Goal: Task Accomplishment & Management: Complete application form

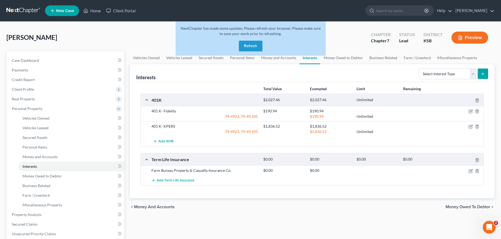
click at [253, 43] on button "Refresh" at bounding box center [251, 46] width 24 height 11
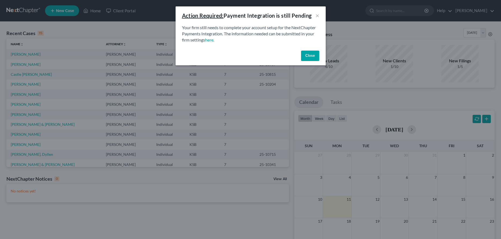
click at [311, 54] on button "Close" at bounding box center [310, 56] width 18 height 11
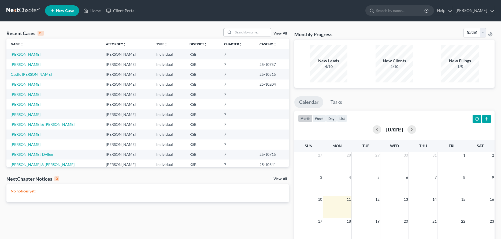
click at [235, 30] on input "search" at bounding box center [253, 32] width 38 height 8
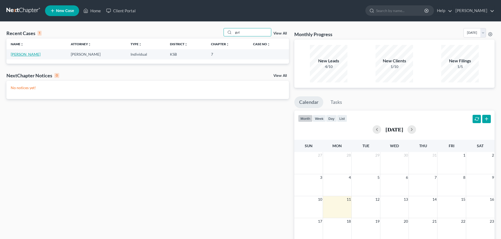
type input "gut"
click at [40, 56] on link "[PERSON_NAME]" at bounding box center [26, 54] width 30 height 5
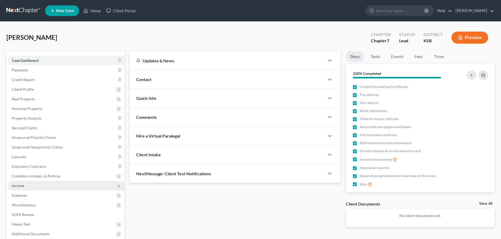
click at [22, 185] on span "Income" at bounding box center [18, 186] width 12 height 5
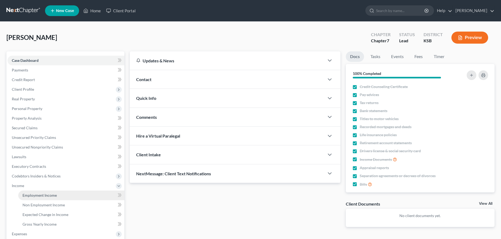
click at [28, 193] on link "Employment Income" at bounding box center [71, 196] width 106 height 10
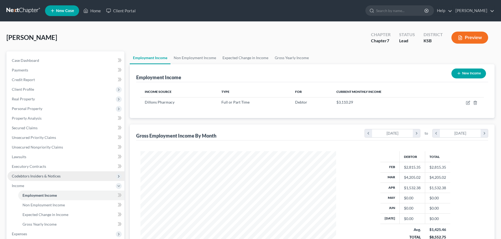
scroll to position [98, 206]
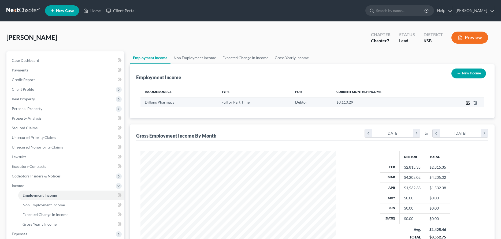
click at [469, 102] on icon "button" at bounding box center [468, 103] width 4 height 4
select select "0"
select select "17"
select select "3"
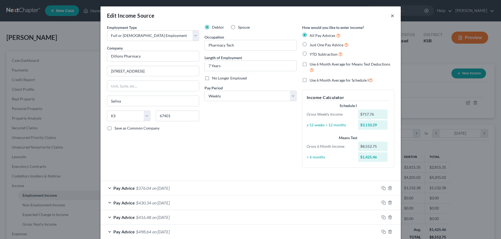
click at [391, 15] on button "×" at bounding box center [393, 15] width 4 height 6
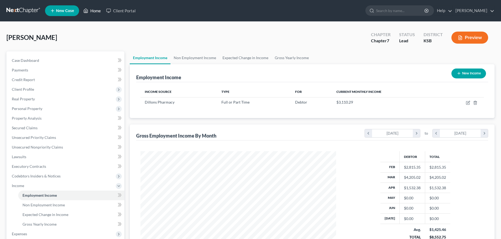
click at [95, 10] on link "Home" at bounding box center [92, 11] width 23 height 10
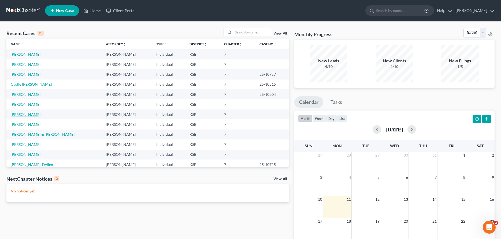
click at [30, 115] on link "Caswell, Christopher" at bounding box center [26, 114] width 30 height 5
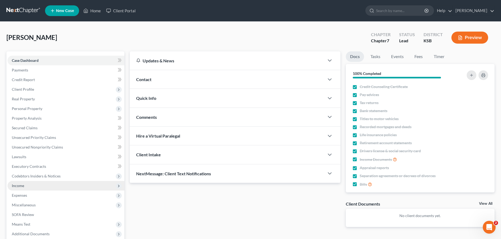
click at [33, 186] on span "Income" at bounding box center [66, 186] width 117 height 10
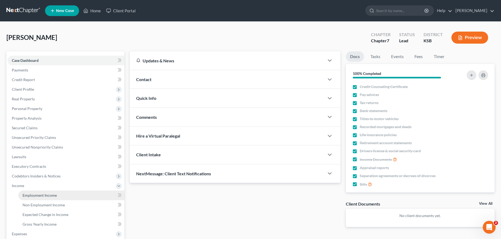
click at [39, 195] on span "Employment Income" at bounding box center [40, 195] width 34 height 5
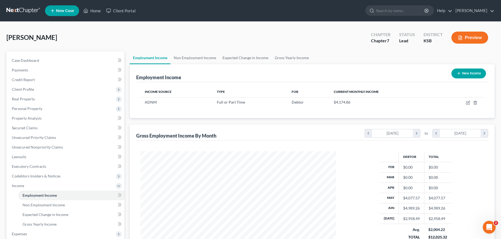
scroll to position [98, 206]
click at [469, 101] on icon "button" at bounding box center [468, 103] width 4 height 4
select select "0"
select select "14"
select select "3"
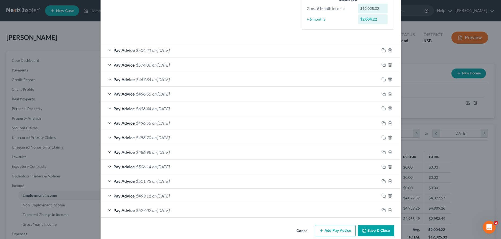
scroll to position [146, 0]
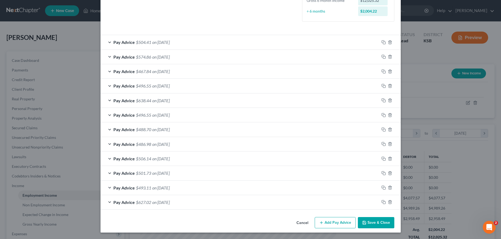
click at [377, 222] on button "Save & Close" at bounding box center [376, 222] width 36 height 11
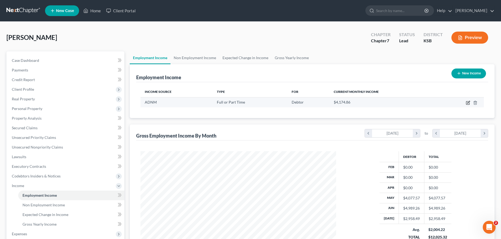
click at [467, 103] on icon "button" at bounding box center [468, 103] width 4 height 4
select select "0"
select select "14"
select select "3"
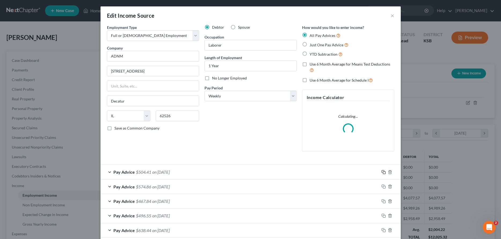
click at [383, 173] on icon "button" at bounding box center [384, 172] width 4 height 4
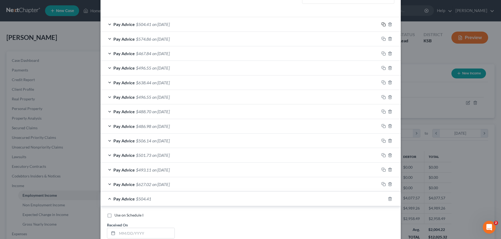
scroll to position [191, 0]
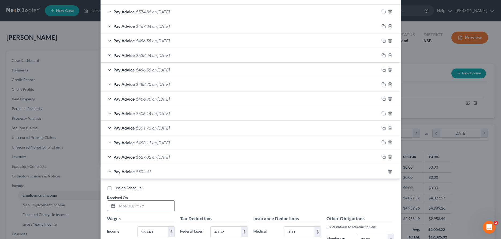
click at [157, 209] on input "text" at bounding box center [145, 206] width 57 height 10
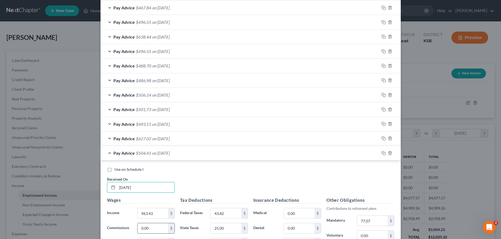
scroll to position [219, 0]
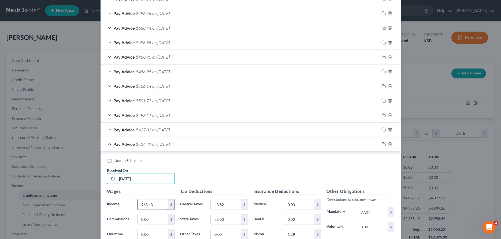
type input "02/02/2025"
drag, startPoint x: 159, startPoint y: 206, endPoint x: 162, endPoint y: 208, distance: 4.0
click at [162, 208] on input "963.43" at bounding box center [153, 205] width 30 height 10
type input "849.41"
click at [230, 206] on input "43.82" at bounding box center [226, 205] width 30 height 10
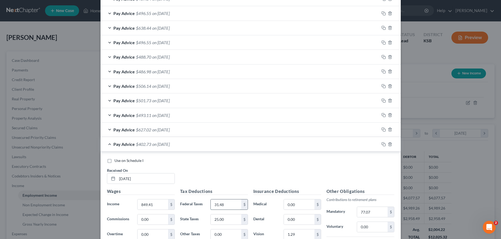
type input "31.48"
type input "19.00"
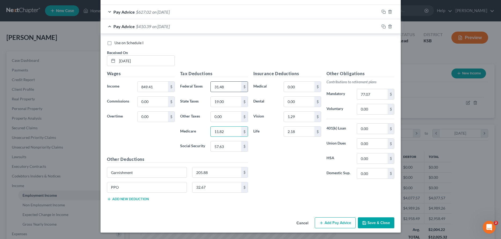
type input "11.82"
type input "50.56"
click at [299, 136] on input "2.18" at bounding box center [299, 132] width 30 height 10
type input "32.67"
click at [376, 95] on input "77.07" at bounding box center [372, 94] width 30 height 10
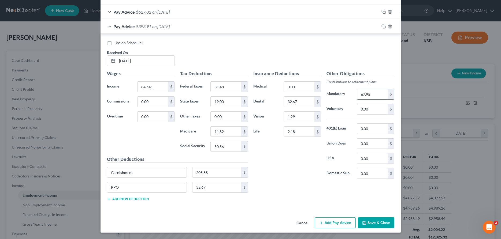
type input "67.95"
click at [296, 131] on input "2.18" at bounding box center [299, 132] width 30 height 10
click at [226, 190] on input "32.67" at bounding box center [217, 188] width 49 height 10
type input "32.67"
drag, startPoint x: 304, startPoint y: 103, endPoint x: 307, endPoint y: 104, distance: 3.9
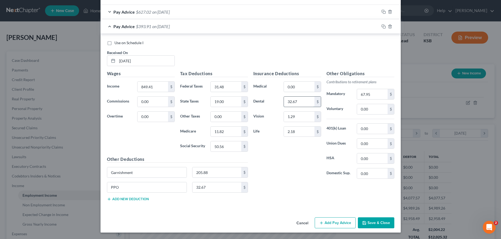
click at [307, 104] on input "32.67" at bounding box center [299, 102] width 30 height 10
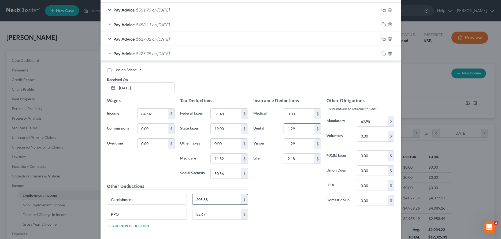
type input "1.29"
click at [232, 200] on input "205.88" at bounding box center [217, 200] width 49 height 10
drag, startPoint x: 297, startPoint y: 143, endPoint x: 277, endPoint y: 145, distance: 19.6
click at [284, 145] on input "1.29" at bounding box center [299, 144] width 30 height 10
drag, startPoint x: 285, startPoint y: 145, endPoint x: 307, endPoint y: 144, distance: 22.0
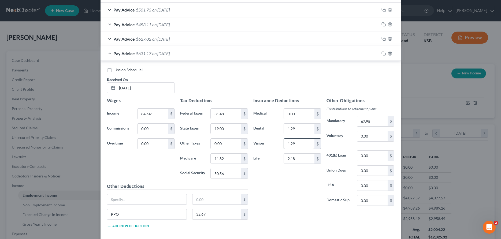
click at [307, 144] on div "Vision 1.29 $" at bounding box center [287, 144] width 73 height 11
click at [307, 144] on input "1.29" at bounding box center [299, 144] width 30 height 10
click at [385, 54] on icon "button" at bounding box center [384, 53] width 4 height 4
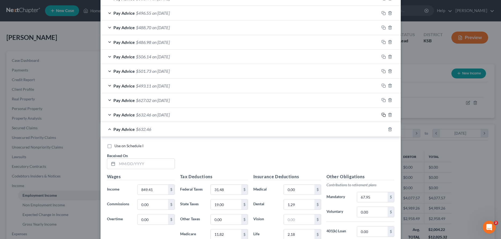
scroll to position [255, 0]
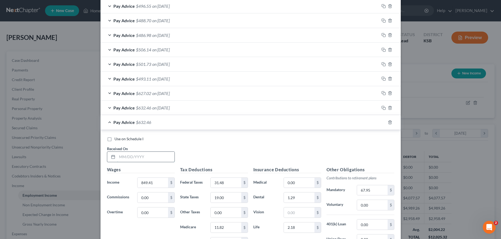
click at [168, 157] on input "text" at bounding box center [145, 157] width 57 height 10
type input "02/09/2025"
click at [162, 184] on input "849.41" at bounding box center [153, 183] width 30 height 10
type input "846.09"
click at [237, 183] on input "31.48" at bounding box center [226, 183] width 30 height 10
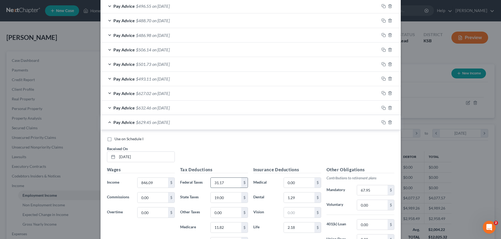
type input "31.17"
type input "19.00"
type input "11.78"
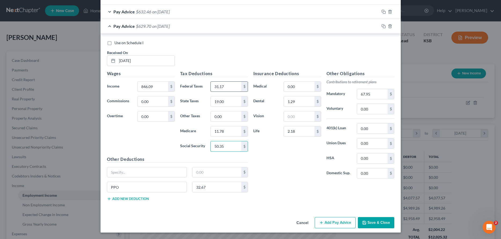
type input "50.35"
click at [375, 97] on input "67.95" at bounding box center [372, 94] width 30 height 10
type input "67.69"
click at [383, 25] on icon "button" at bounding box center [384, 26] width 4 height 4
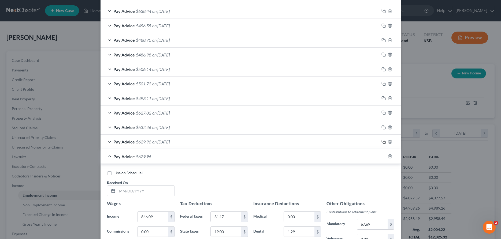
scroll to position [254, 0]
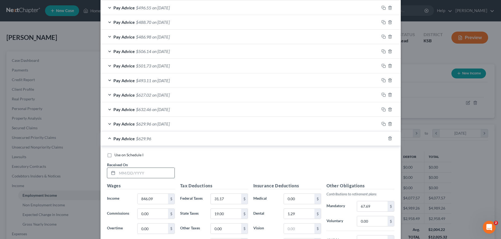
click at [152, 175] on input "text" at bounding box center [145, 173] width 57 height 10
type input "02/16/2025"
click at [157, 200] on input "846.09" at bounding box center [153, 199] width 30 height 10
type input "1,062.09"
click at [228, 198] on input "31.17" at bounding box center [226, 199] width 30 height 10
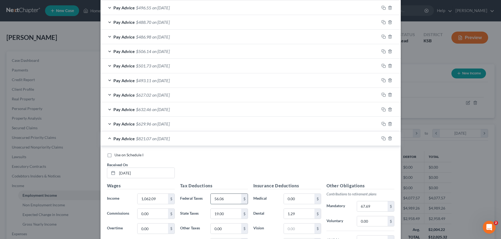
type input "56.06"
type input "5"
type input "30.00"
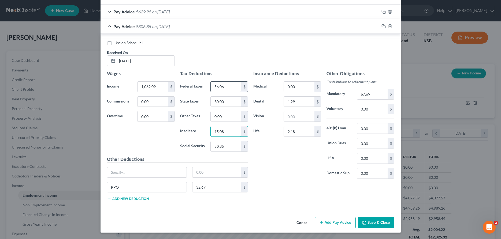
type input "15.08"
type input "64.50"
click at [375, 94] on input "67.69" at bounding box center [372, 94] width 30 height 10
type input "85.94"
click at [167, 83] on input "1,062.09" at bounding box center [153, 87] width 30 height 10
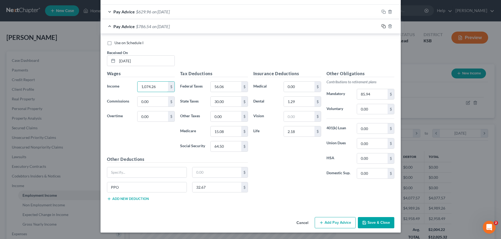
type input "1,074.26"
click at [382, 27] on icon "button" at bounding box center [383, 26] width 2 height 2
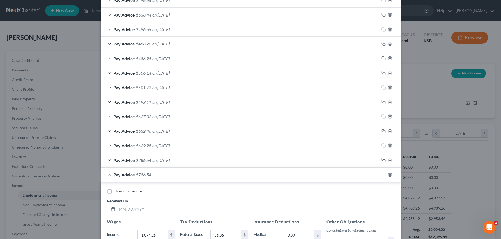
scroll to position [241, 0]
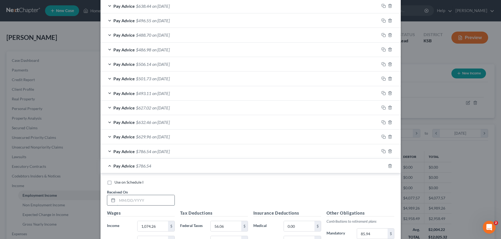
click at [165, 204] on input "text" at bounding box center [145, 200] width 57 height 10
type input "02/23/2025"
click at [165, 226] on input "1,074.26" at bounding box center [153, 227] width 30 height 10
type input "1,196.69"
click at [228, 225] on input "56.06" at bounding box center [226, 227] width 30 height 10
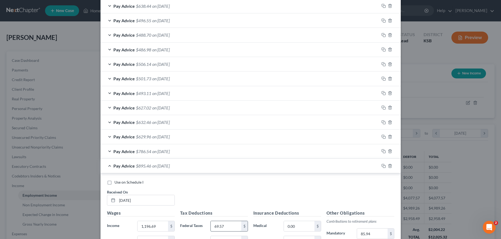
type input "69.57"
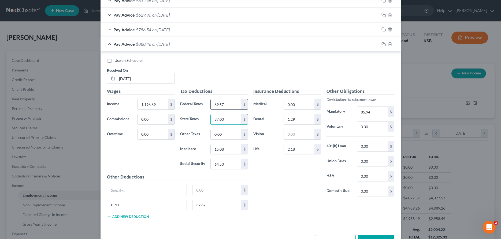
type input "37.00"
type input "16.86"
type input "72.09"
click at [377, 114] on input "85.94" at bounding box center [372, 112] width 30 height 10
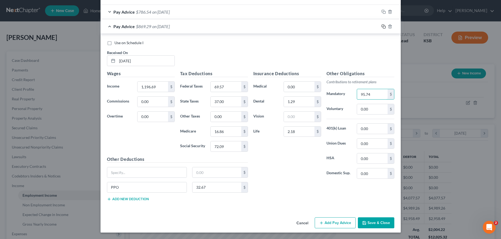
type input "95.74"
click at [384, 27] on icon "button" at bounding box center [384, 26] width 4 height 4
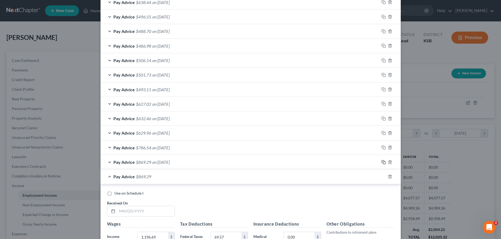
scroll to position [254, 0]
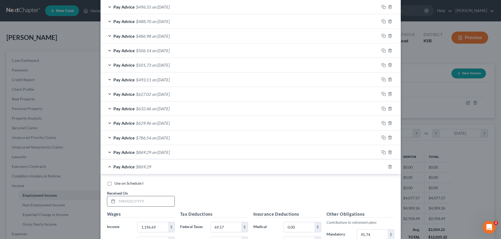
click at [132, 201] on input "text" at bounding box center [145, 202] width 57 height 10
type input "03/02/2025"
click at [158, 228] on input "1,196.69" at bounding box center [153, 228] width 30 height 10
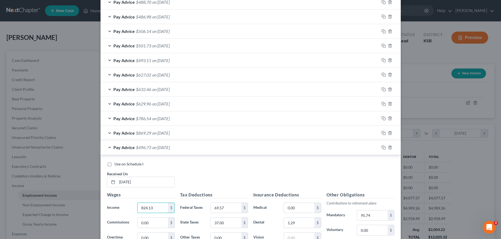
scroll to position [282, 0]
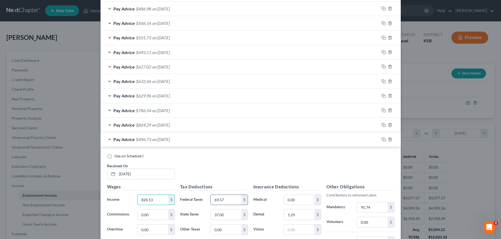
type input "824.13"
click at [233, 198] on input "69.57" at bounding box center [226, 200] width 30 height 10
type input "29.15"
type input "18.00"
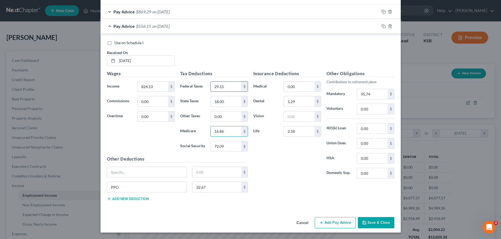
type input "4"
type input "11.46"
type input "1"
type input "48.99"
click at [372, 96] on input "95.74" at bounding box center [372, 94] width 30 height 10
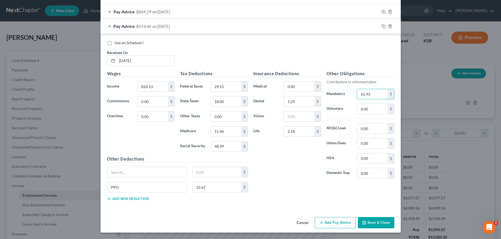
type input "65.93"
click at [382, 27] on icon "button" at bounding box center [383, 25] width 2 height 2
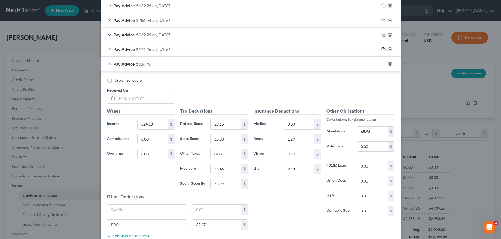
scroll to position [377, 0]
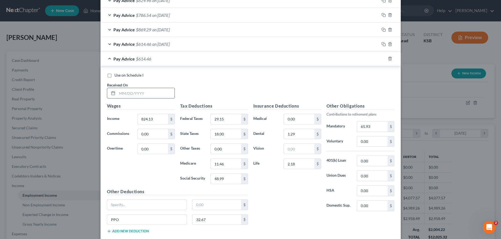
click at [161, 91] on input "text" at bounding box center [145, 93] width 57 height 10
type input "03/09/2025"
click at [164, 117] on input "824.13" at bounding box center [153, 119] width 30 height 10
type input "549.00"
click at [225, 122] on input "29.15" at bounding box center [226, 119] width 30 height 10
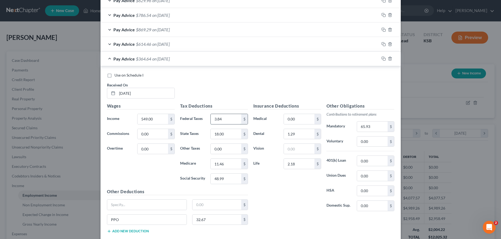
type input "3.84"
type input "5.00"
type input "7.47"
type input "31.93"
click at [380, 126] on input "65.93" at bounding box center [372, 127] width 30 height 10
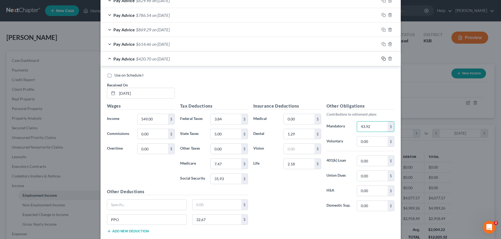
type input "43.92"
drag, startPoint x: 385, startPoint y: 59, endPoint x: 356, endPoint y: 79, distance: 34.7
click at [385, 59] on icon "button" at bounding box center [384, 59] width 4 height 4
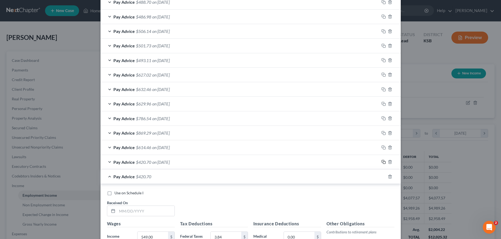
scroll to position [283, 0]
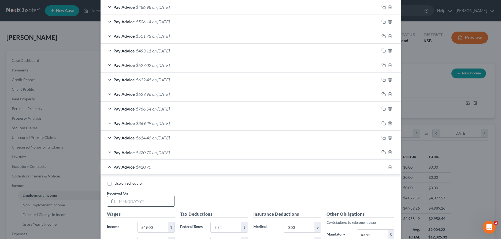
click at [142, 203] on input "text" at bounding box center [145, 202] width 57 height 10
type input "03/16/2025"
click at [156, 230] on input "549.00" at bounding box center [153, 228] width 30 height 10
type input "856.05"
click at [224, 230] on input "3.84" at bounding box center [226, 228] width 30 height 10
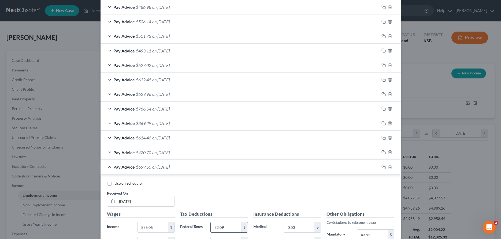
type input "32.09"
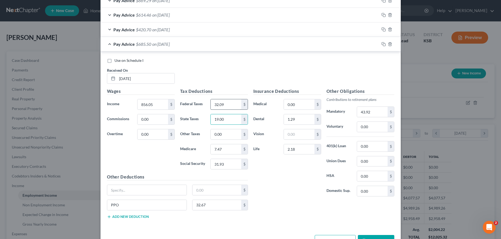
type input "19.00"
type input "11.92"
type input "50.97"
click at [375, 115] on input "43.92" at bounding box center [372, 112] width 30 height 10
type input "68.48"
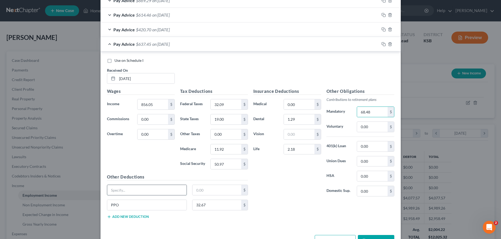
click at [157, 191] on input "text" at bounding box center [147, 190] width 80 height 10
type input "Garnishment"
type input "185.52"
click at [384, 43] on icon "button" at bounding box center [384, 44] width 4 height 4
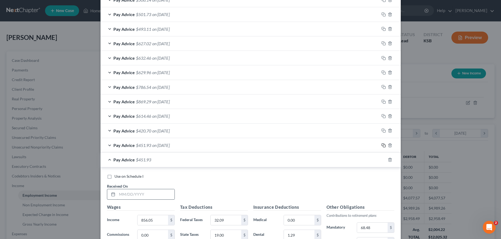
scroll to position [300, 0]
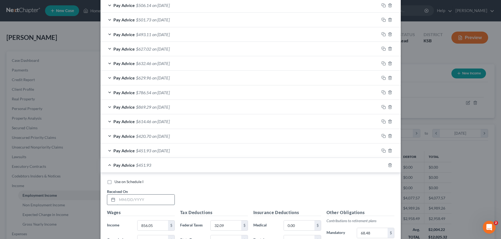
click at [141, 200] on input "text" at bounding box center [145, 200] width 57 height 10
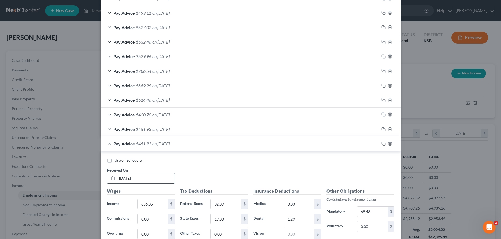
scroll to position [327, 0]
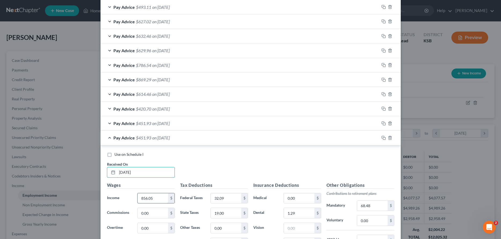
type input "03/23/2025"
click at [165, 199] on input "856.05" at bounding box center [153, 199] width 30 height 10
type input "1,109.49"
click at [231, 199] on input "32.09" at bounding box center [226, 199] width 30 height 10
type input "59.95"
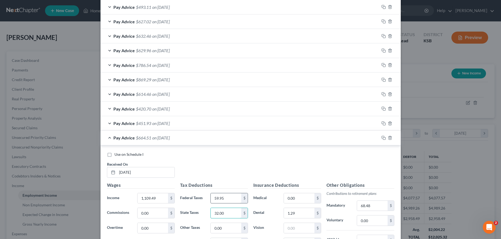
type input "32.00"
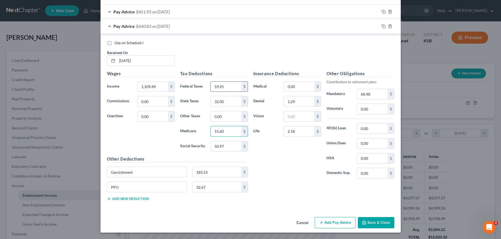
type input "15.60"
type input "66.68"
click at [384, 96] on input "68.48" at bounding box center [372, 94] width 30 height 10
type input "88.76"
click at [211, 175] on input "185.52" at bounding box center [217, 172] width 49 height 10
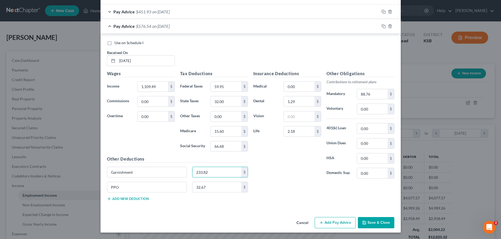
type input "233.82"
click at [372, 222] on button "Save & Close" at bounding box center [376, 222] width 36 height 11
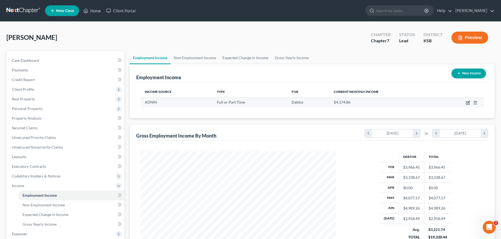
click at [470, 104] on icon "button" at bounding box center [467, 103] width 3 height 3
select select "0"
select select "14"
select select "3"
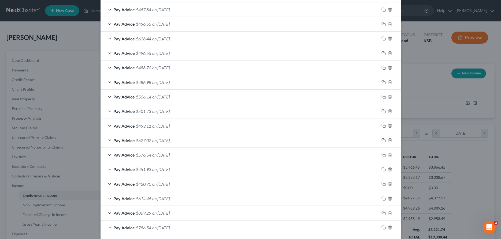
scroll to position [263, 0]
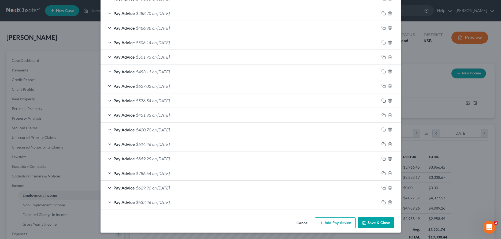
click at [384, 101] on icon "button" at bounding box center [384, 101] width 4 height 4
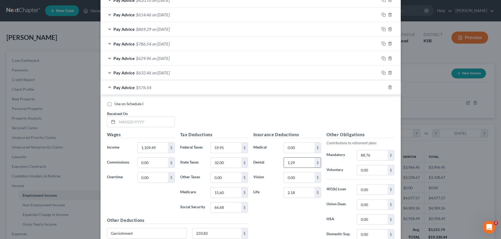
scroll to position [400, 0]
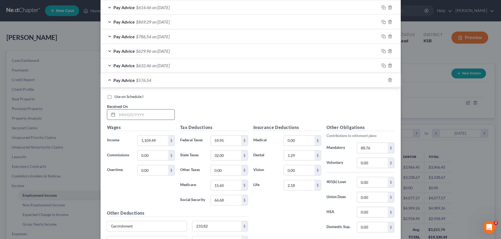
click at [153, 115] on input "text" at bounding box center [145, 115] width 57 height 10
type input "03/30/2025"
click at [159, 139] on input "1,109.49" at bounding box center [153, 141] width 30 height 10
type input "557.43"
click at [239, 142] on input "59.95" at bounding box center [226, 141] width 30 height 10
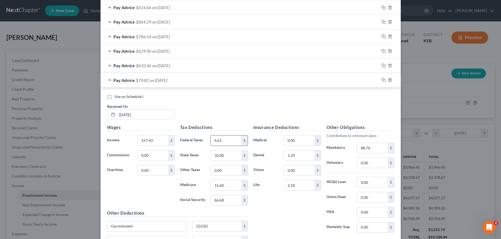
type input "4.61"
type input "5.00"
type input "7.54"
type input "32.46"
type input "126.94"
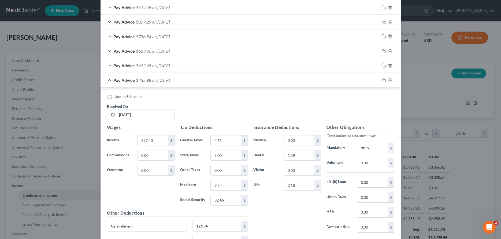
click at [380, 151] on input "88.76" at bounding box center [372, 148] width 30 height 10
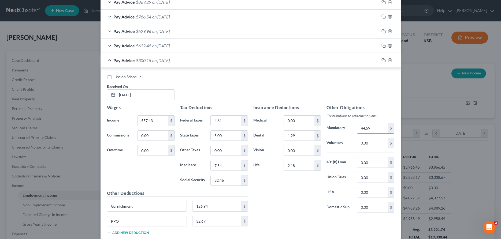
scroll to position [427, 0]
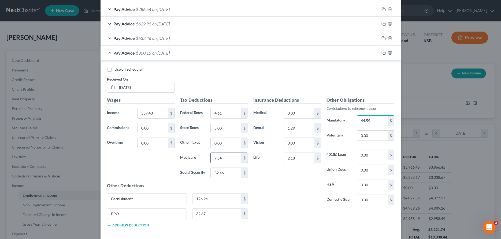
type input "44.59"
click at [235, 157] on input "7.54" at bounding box center [226, 158] width 30 height 10
type input "7.59"
click at [383, 54] on icon "button" at bounding box center [384, 53] width 4 height 4
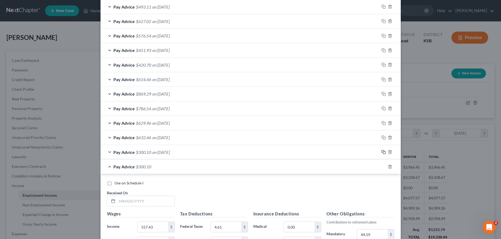
scroll to position [382, 0]
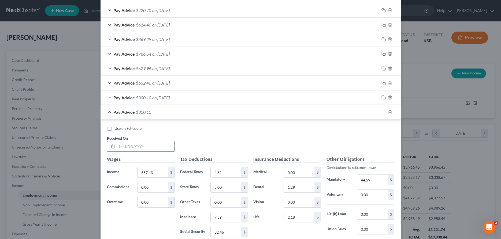
click at [162, 150] on input "text" at bounding box center [145, 147] width 57 height 10
type input "04/06/2025"
click at [164, 172] on input "557.43" at bounding box center [153, 173] width 30 height 10
type input "1,209.97"
click at [224, 172] on input "4.61" at bounding box center [226, 173] width 30 height 10
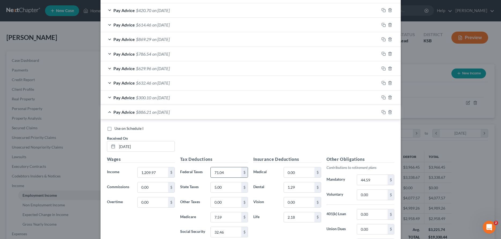
type input "71.04"
type input "37.00"
type input "17.05"
type input "72.91"
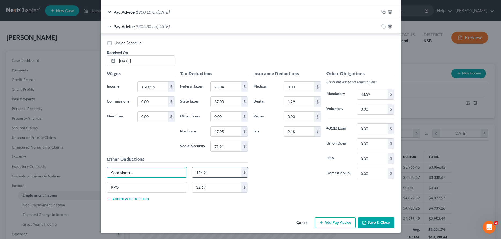
click at [218, 174] on input "126.94" at bounding box center [217, 173] width 49 height 10
type input "252.99"
click at [367, 97] on input "44.59" at bounding box center [372, 94] width 30 height 10
type input "96.80"
click at [385, 25] on icon "button" at bounding box center [384, 26] width 4 height 4
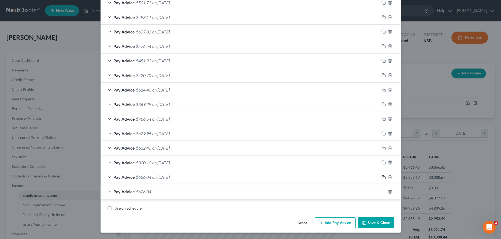
scroll to position [316, 0]
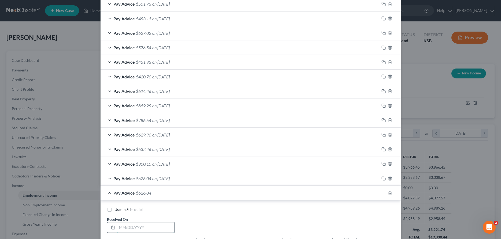
click at [147, 229] on input "text" at bounding box center [145, 228] width 57 height 10
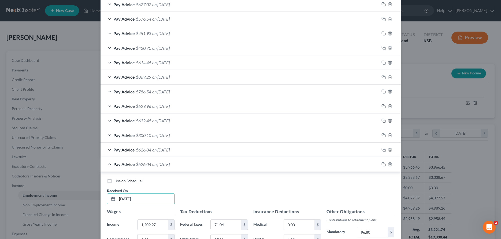
scroll to position [398, 0]
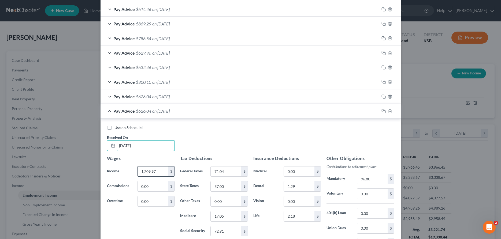
type input "04/13/2025"
click at [148, 171] on input "1,209.97" at bounding box center [153, 172] width 30 height 10
type input "1,190.05"
click at [224, 175] on input "71.04" at bounding box center [226, 172] width 30 height 10
type input "68.84"
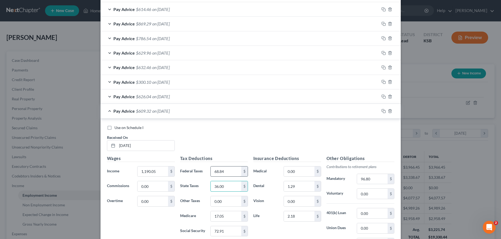
type input "36.00"
type input "16.76"
type input "71.68"
click at [363, 180] on input "96.80" at bounding box center [372, 179] width 30 height 10
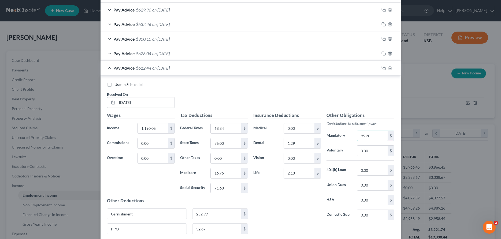
scroll to position [480, 0]
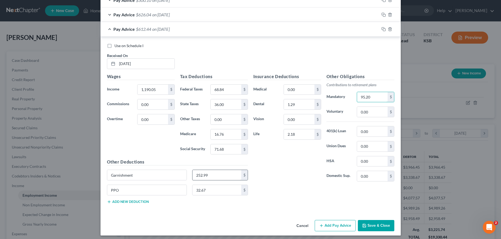
type input "95.20"
click at [215, 176] on input "252.99" at bounding box center [217, 175] width 49 height 10
type input "249.19"
click at [381, 30] on div at bounding box center [389, 29] width 21 height 9
click at [383, 29] on icon "button" at bounding box center [384, 29] width 4 height 4
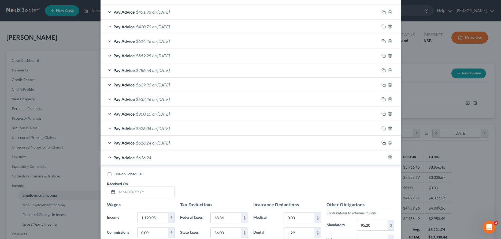
scroll to position [384, 0]
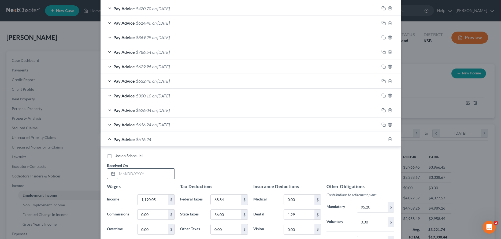
click at [151, 174] on input "text" at bounding box center [145, 174] width 57 height 10
type input "04/20/2025"
click at [162, 201] on input "1,190.05" at bounding box center [153, 200] width 30 height 10
type input "875.95"
click at [225, 200] on input "68.84" at bounding box center [226, 200] width 30 height 10
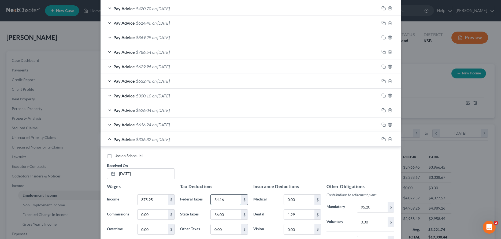
type input "34.16"
type input "20.00"
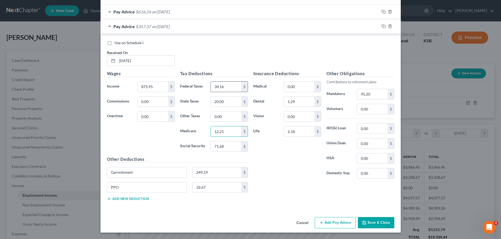
type input "12.21"
type input "52.20"
click at [368, 93] on input "95.20" at bounding box center [372, 94] width 30 height 10
type input "70.08"
click at [234, 170] on input "249.19" at bounding box center [217, 173] width 49 height 10
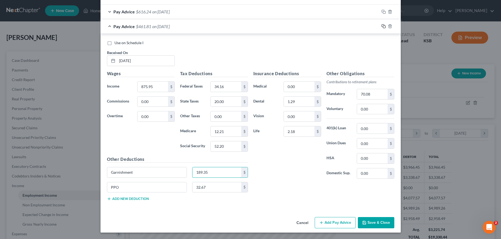
type input "189.35"
click at [384, 27] on icon "button" at bounding box center [384, 26] width 4 height 4
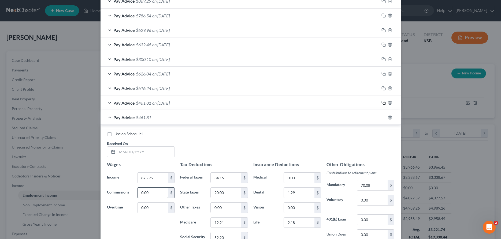
scroll to position [441, 0]
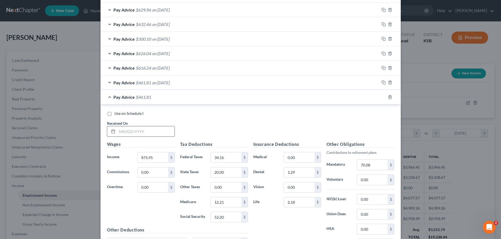
click at [153, 133] on input "text" at bounding box center [145, 132] width 57 height 10
type input "04/27/2025"
click at [159, 160] on input "875.95" at bounding box center [153, 158] width 30 height 10
type input "1,219.92"
click at [214, 158] on input "34.16" at bounding box center [226, 158] width 30 height 10
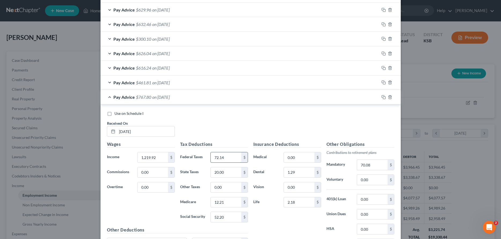
type input "72.14"
type input "38.00"
type input "17.20"
type input "73.53"
click at [374, 165] on input "70.08" at bounding box center [372, 165] width 30 height 10
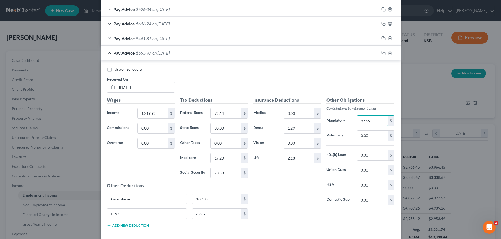
scroll to position [512, 0]
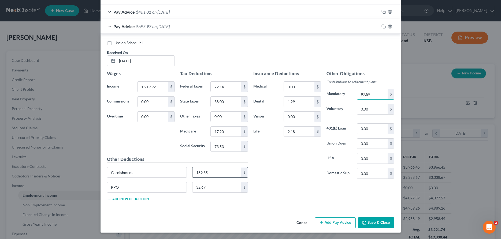
type input "97.59"
click at [215, 174] on input "189.35" at bounding box center [217, 173] width 49 height 10
type input "254.76"
click at [374, 222] on button "Save & Close" at bounding box center [376, 223] width 36 height 11
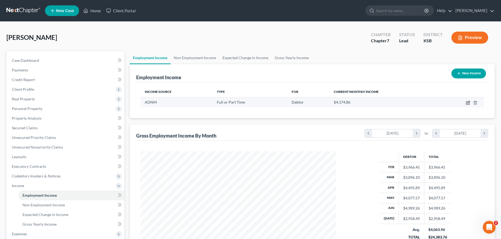
click at [468, 102] on icon "button" at bounding box center [467, 103] width 3 height 3
select select "0"
select select "14"
select select "3"
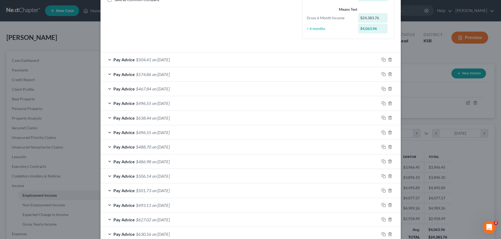
scroll to position [137, 0]
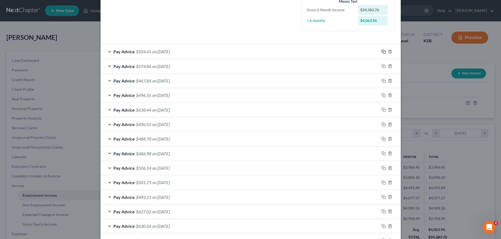
click at [384, 52] on icon "button" at bounding box center [384, 52] width 4 height 4
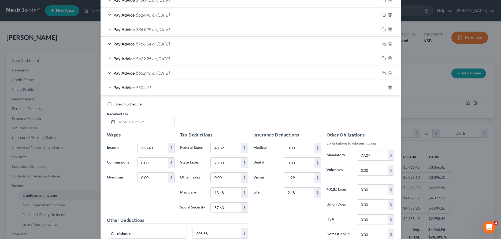
scroll to position [526, 0]
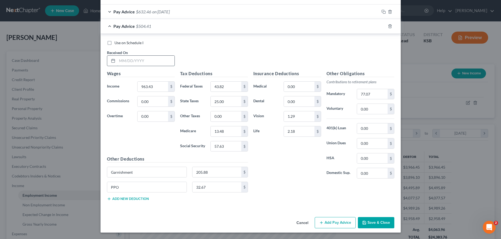
click at [158, 59] on input "text" at bounding box center [145, 61] width 57 height 10
type input "07/27/2025"
click at [162, 89] on input "963.43" at bounding box center [153, 87] width 30 height 10
type input "937.45"
click at [376, 97] on input "77.07" at bounding box center [372, 94] width 30 height 10
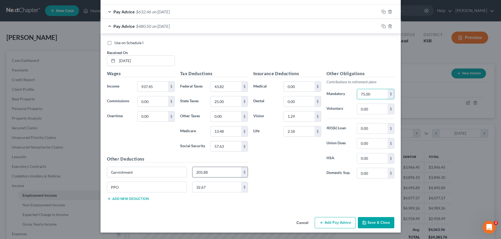
type input "75.00"
click at [235, 172] on input "205.88" at bounding box center [217, 172] width 49 height 10
type input "201.10"
click at [228, 88] on input "43.82" at bounding box center [226, 87] width 30 height 10
type input "40.95"
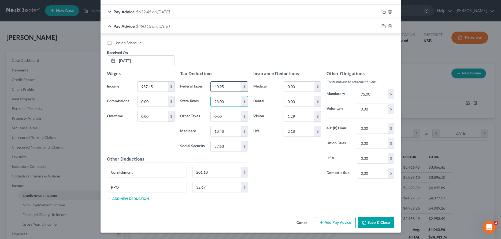
type input "23.00"
type input "13.10"
type input "56.02"
click at [375, 223] on button "Save & Close" at bounding box center [376, 222] width 36 height 11
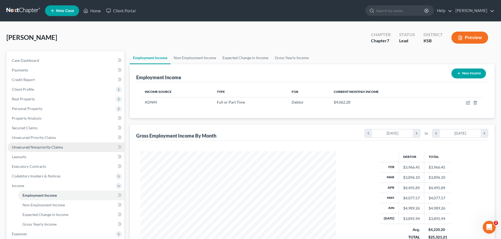
click at [40, 146] on span "Unsecured Nonpriority Claims" at bounding box center [37, 147] width 51 height 5
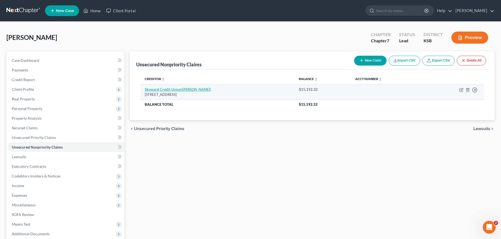
click at [174, 88] on link "Skyward Credit Union (Chasity Helm)" at bounding box center [178, 89] width 66 height 5
select select "17"
select select "4"
select select "0"
select select "1"
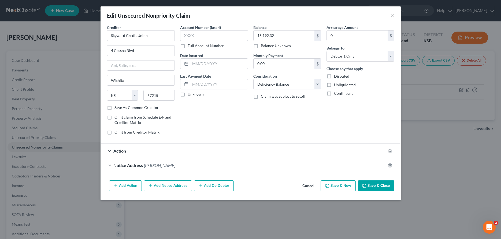
click at [110, 152] on div "Action" at bounding box center [243, 151] width 285 height 14
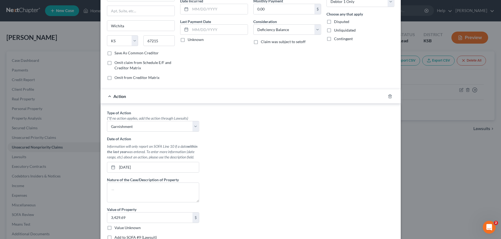
scroll to position [82, 0]
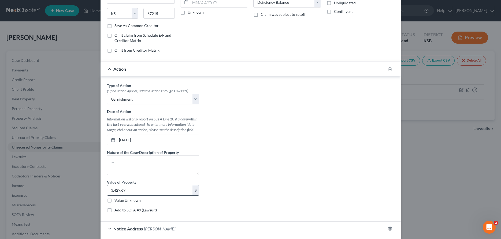
drag, startPoint x: 135, startPoint y: 192, endPoint x: 99, endPoint y: 192, distance: 36.7
click at [107, 192] on input "3,429.69" at bounding box center [149, 191] width 85 height 10
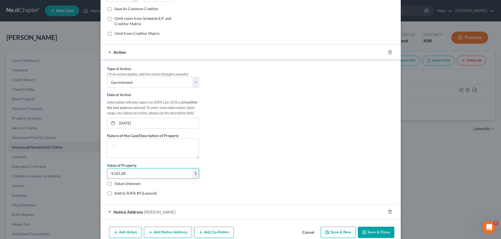
scroll to position [113, 0]
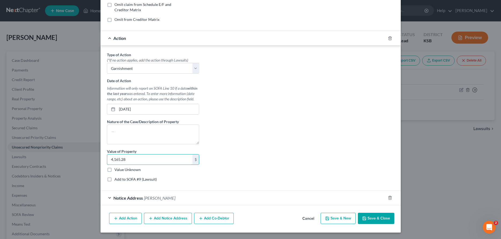
type input "4,165.28"
click at [375, 216] on button "Save & Close" at bounding box center [376, 218] width 36 height 11
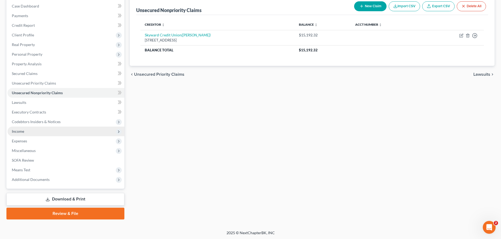
scroll to position [55, 0]
click at [22, 130] on span "Income" at bounding box center [18, 131] width 12 height 5
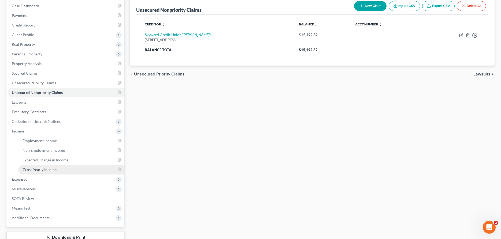
click at [32, 168] on span "Gross Yearly Income" at bounding box center [40, 170] width 34 height 5
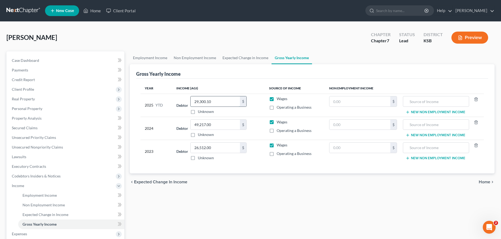
click at [215, 102] on input "29,300.10" at bounding box center [215, 102] width 49 height 10
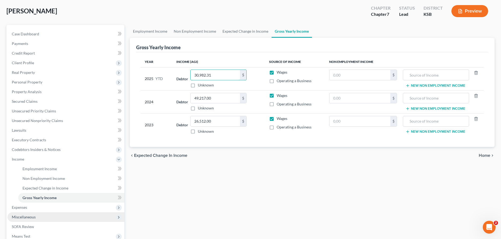
scroll to position [55, 0]
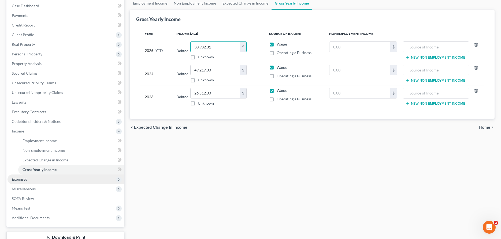
type input "30,982.31"
click at [17, 181] on span "Expenses" at bounding box center [19, 179] width 15 height 5
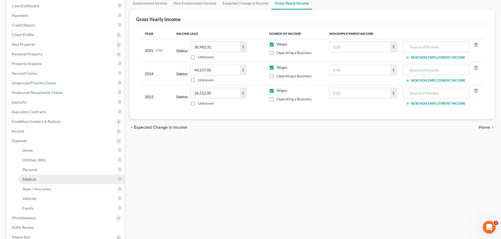
click at [27, 176] on link "Medical" at bounding box center [71, 180] width 106 height 10
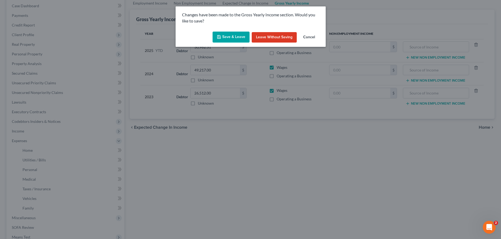
click at [217, 37] on button "Save & Leave" at bounding box center [231, 37] width 37 height 11
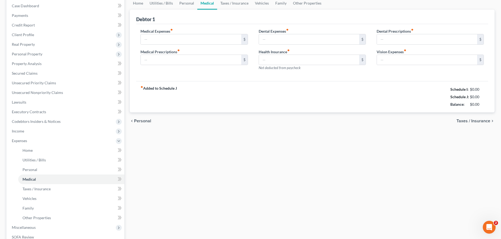
type input "110.00"
type input "60.00"
type input "0.00"
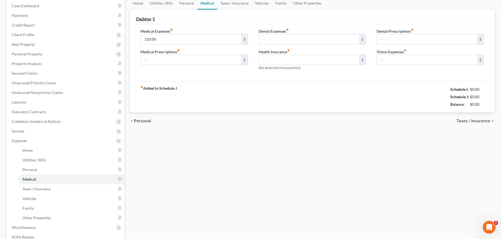
type input "0.00"
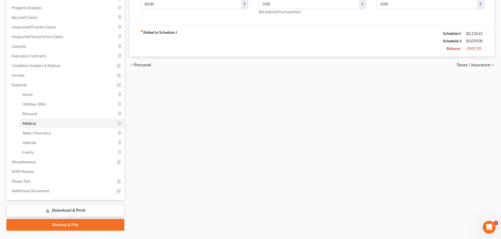
scroll to position [122, 0]
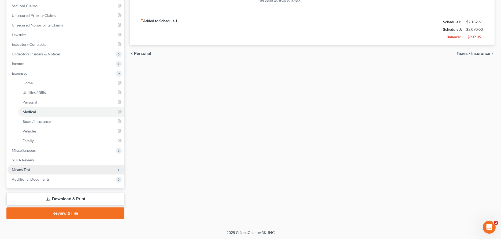
click at [33, 174] on span "Means Test" at bounding box center [66, 170] width 117 height 10
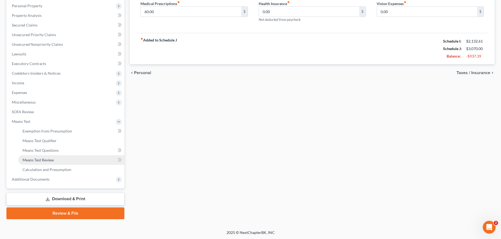
click at [42, 161] on span "Means Test Review" at bounding box center [38, 160] width 31 height 5
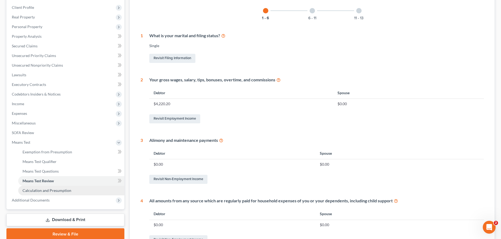
click at [34, 189] on span "Calculation and Presumption" at bounding box center [47, 191] width 49 height 5
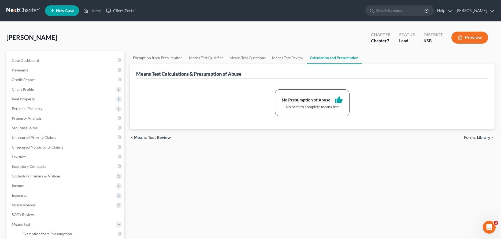
scroll to position [82, 0]
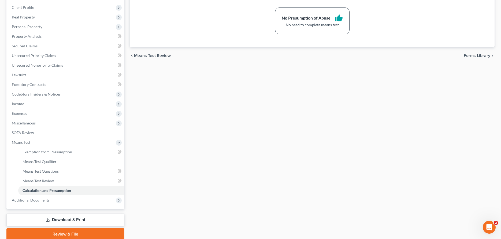
click at [56, 219] on link "Download & Print" at bounding box center [65, 220] width 118 height 13
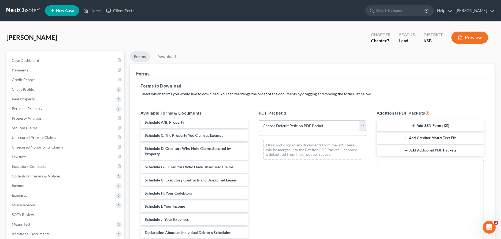
scroll to position [55, 0]
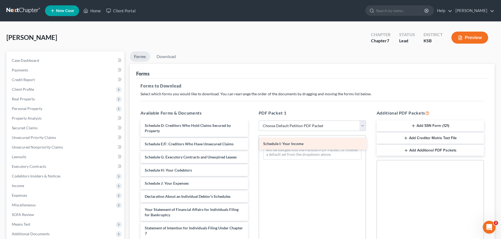
drag, startPoint x: 189, startPoint y: 183, endPoint x: 307, endPoint y: 144, distance: 124.6
click at [252, 144] on div "Schedule I: Your Income Voluntary Petition for Individuals Filing for Bankruptc…" at bounding box center [194, 191] width 116 height 249
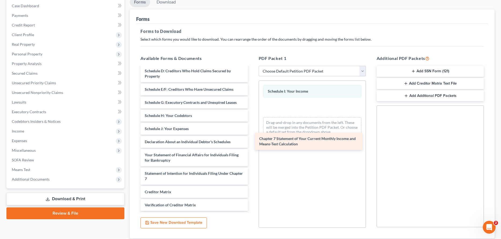
drag, startPoint x: 208, startPoint y: 194, endPoint x: 323, endPoint y: 138, distance: 128.0
click at [252, 138] on div "Chapter 7 Statement of Your Current Monthly Income and Means-Test Calculation V…" at bounding box center [194, 128] width 116 height 230
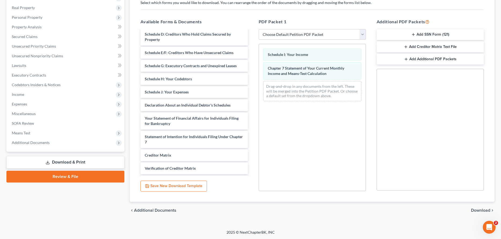
click at [473, 212] on span "Download" at bounding box center [480, 211] width 19 height 4
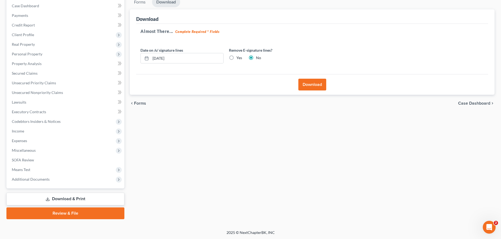
click at [305, 88] on button "Download" at bounding box center [312, 85] width 28 height 12
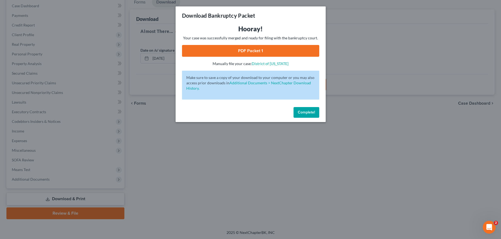
click at [282, 54] on link "PDF Packet 1" at bounding box center [250, 51] width 137 height 12
click at [300, 113] on span "Complete!" at bounding box center [306, 112] width 17 height 5
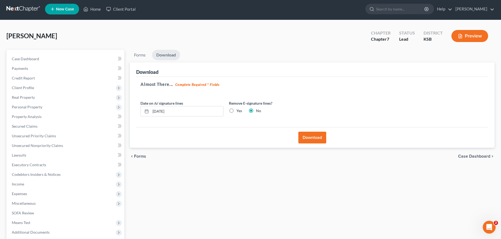
scroll to position [0, 0]
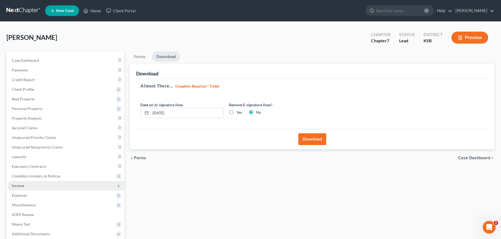
click at [25, 186] on span "Income" at bounding box center [66, 186] width 117 height 10
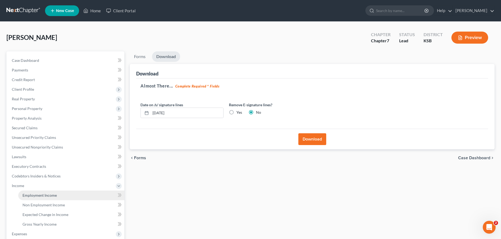
click at [30, 194] on span "Employment Income" at bounding box center [40, 195] width 34 height 5
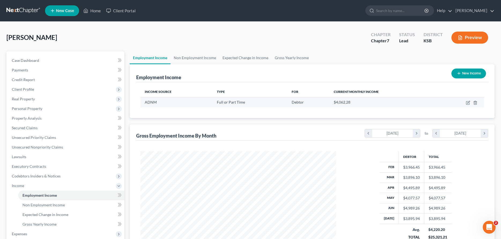
scroll to position [98, 206]
click at [468, 104] on icon "button" at bounding box center [468, 102] width 2 height 2
select select "0"
select select "14"
select select "3"
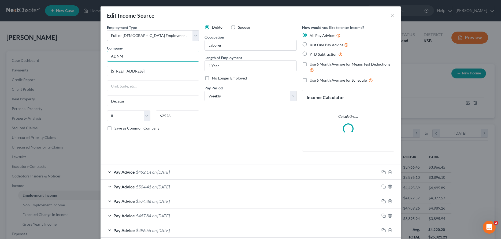
click at [136, 54] on input "ADNM" at bounding box center [153, 56] width 92 height 11
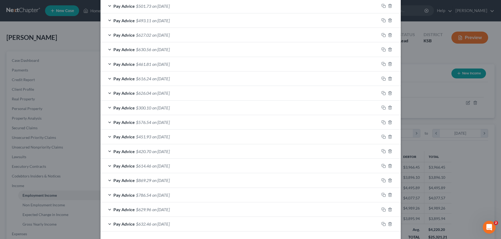
scroll to position [350, 0]
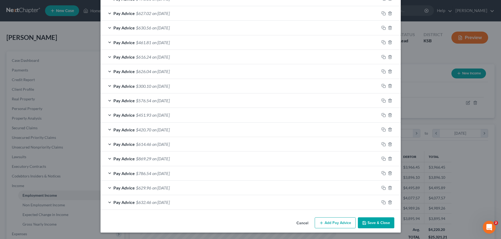
type input "ADM"
click at [370, 224] on button "Save & Close" at bounding box center [376, 223] width 36 height 11
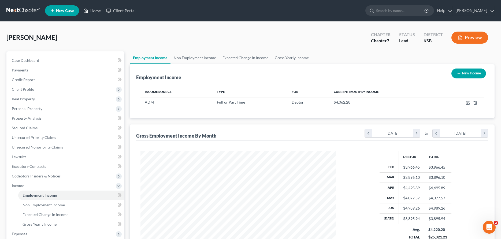
click at [95, 13] on link "Home" at bounding box center [92, 11] width 23 height 10
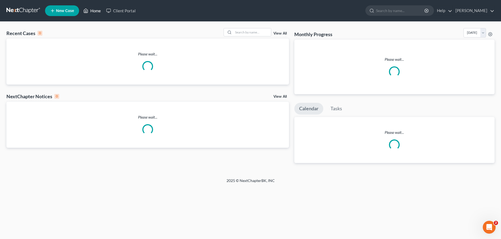
click at [96, 10] on link "Home" at bounding box center [92, 11] width 23 height 10
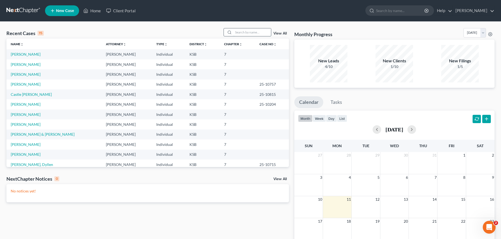
click at [239, 34] on input "search" at bounding box center [253, 32] width 38 height 8
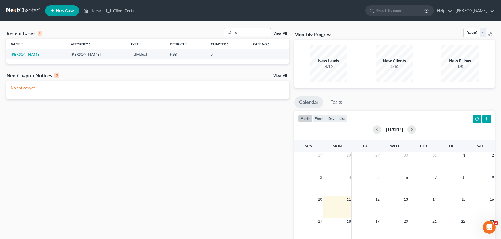
type input "gut"
click at [40, 55] on link "Munoz-Gutierrez, Angela" at bounding box center [26, 54] width 30 height 5
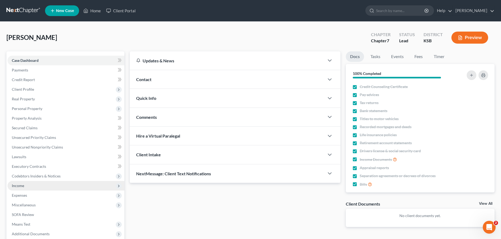
click at [27, 185] on span "Income" at bounding box center [66, 186] width 117 height 10
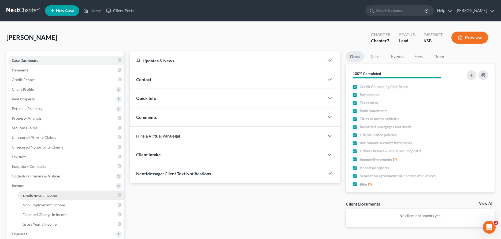
click at [30, 195] on span "Employment Income" at bounding box center [40, 195] width 34 height 5
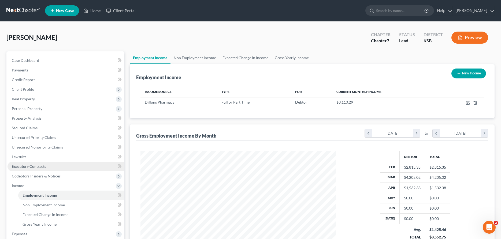
scroll to position [98, 206]
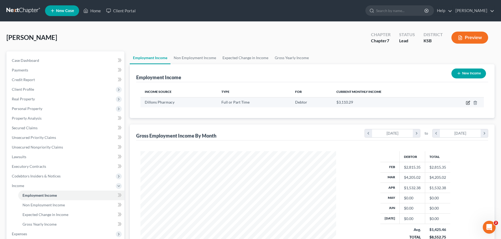
click at [467, 102] on icon "button" at bounding box center [468, 103] width 4 height 4
select select "0"
select select "17"
select select "3"
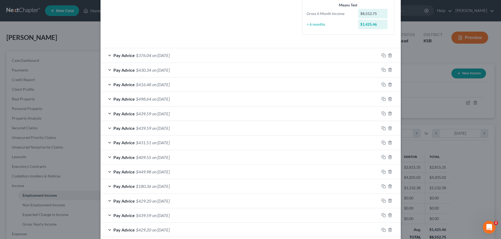
scroll to position [24, 0]
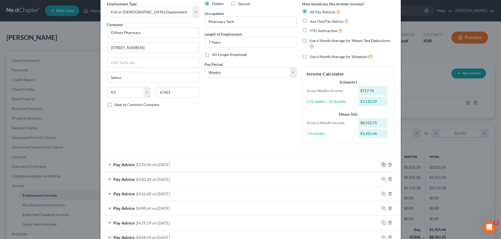
click at [382, 165] on icon "button" at bounding box center [384, 165] width 4 height 4
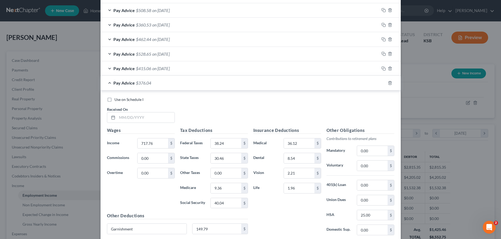
scroll to position [516, 0]
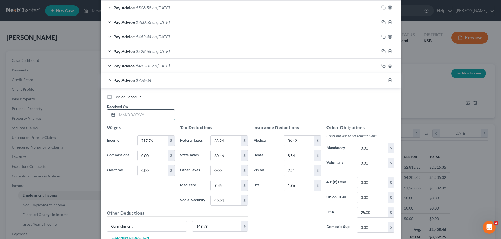
click at [171, 114] on input "text" at bounding box center [145, 115] width 57 height 10
type input "08/07/2025"
type input "07/31/2025"
click at [155, 141] on input "717.76" at bounding box center [153, 141] width 30 height 10
drag, startPoint x: 158, startPoint y: 142, endPoint x: 118, endPoint y: 141, distance: 40.8
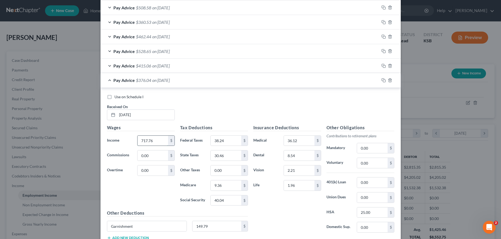
click at [138, 141] on input "717.76" at bounding box center [153, 141] width 30 height 10
type input "934.59"
click at [233, 141] on input "38.24" at bounding box center [226, 141] width 30 height 10
type input "70.24"
type input "45.34"
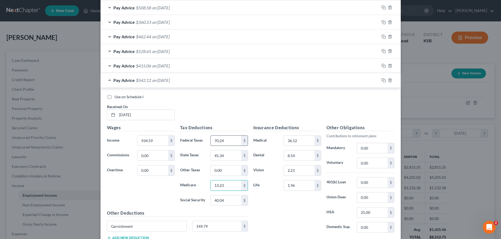
type input "13.23"
type input "56.59"
click at [303, 143] on input "36.12" at bounding box center [299, 141] width 30 height 10
click at [155, 141] on input "934.59" at bounding box center [153, 141] width 30 height 10
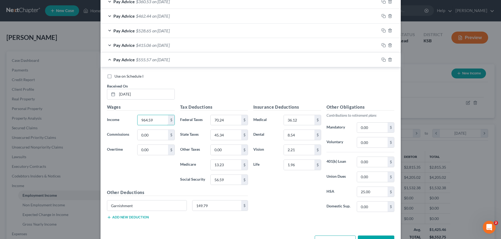
scroll to position [555, 0]
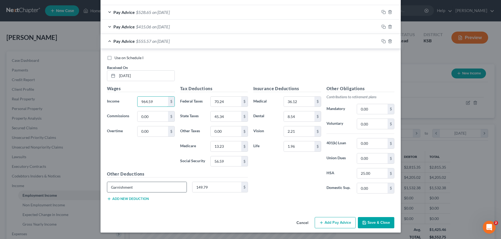
type input "964.59"
click at [163, 186] on input "Garnishment" at bounding box center [147, 187] width 80 height 10
click at [150, 187] on input "Garnishment" at bounding box center [147, 187] width 80 height 10
click at [146, 101] on input "964.59" at bounding box center [153, 102] width 30 height 10
type input "984.59"
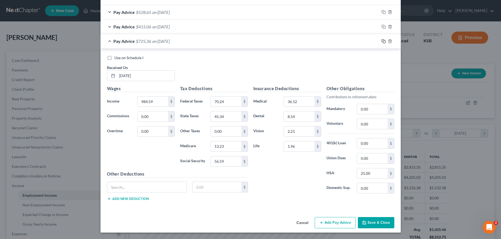
click at [383, 41] on rect "button" at bounding box center [384, 42] width 2 height 2
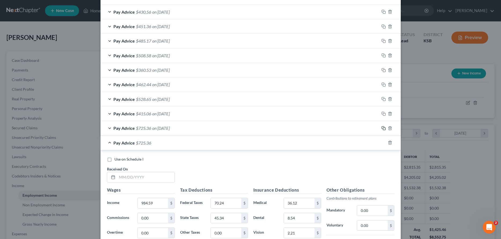
scroll to position [495, 0]
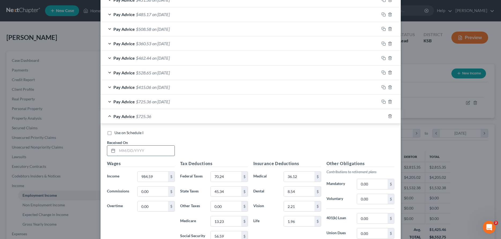
click at [156, 153] on input "text" at bounding box center [145, 151] width 57 height 10
type input "07/24/2025"
type input "1,049.14"
click at [230, 176] on input "70.24" at bounding box center [226, 177] width 30 height 10
type input "77.99"
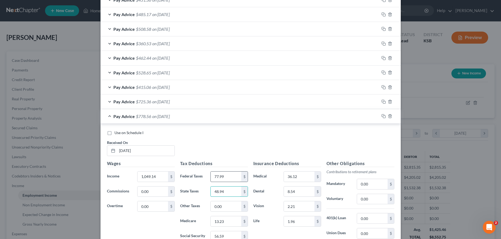
type input "48.94"
type input "14.17"
type input "60.59"
click at [383, 117] on icon "button" at bounding box center [384, 116] width 4 height 4
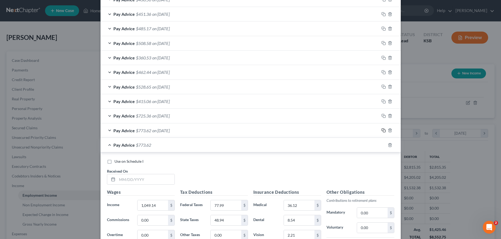
scroll to position [541, 0]
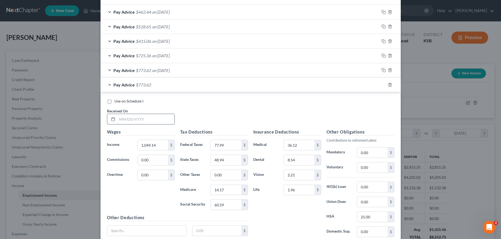
click at [162, 120] on input "text" at bounding box center [145, 119] width 57 height 10
type input "07/17/2025"
type input "648.46"
click at [235, 147] on input "77.99" at bounding box center [226, 145] width 30 height 10
type input "29.91"
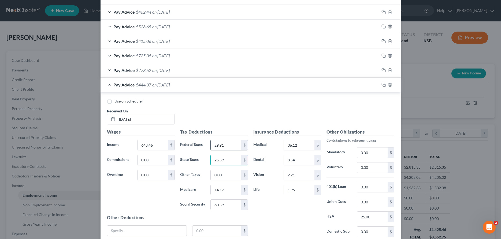
type input "25.59"
type input "8.36"
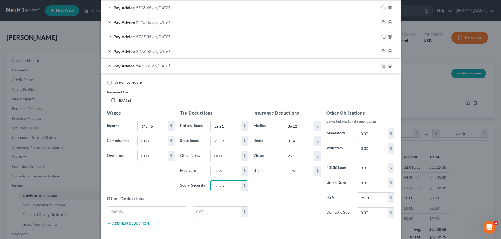
scroll to position [568, 0]
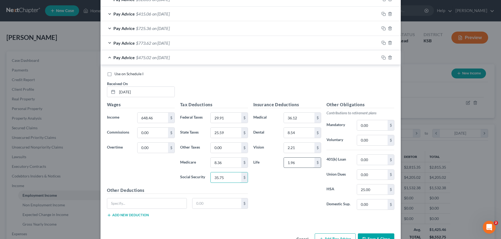
type input "35.75"
click at [304, 166] on input "1.96" at bounding box center [299, 163] width 30 height 10
click at [302, 163] on input "1.54" at bounding box center [299, 163] width 30 height 10
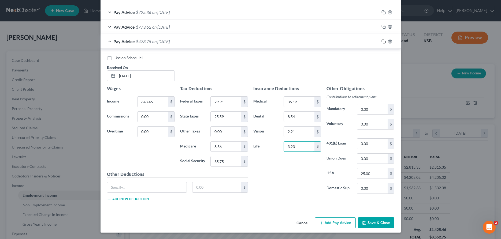
type input "3.23"
click at [383, 41] on icon "button" at bounding box center [384, 41] width 4 height 4
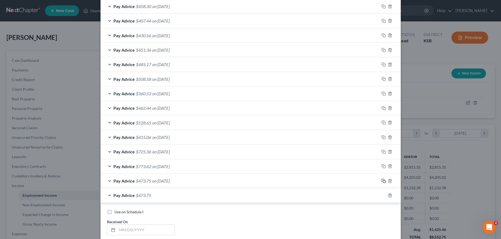
scroll to position [581, 0]
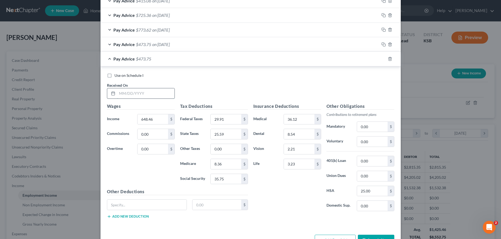
click at [159, 94] on input "text" at bounding box center [145, 93] width 57 height 10
type input "07/10/2025"
type input "1,340.65"
click at [224, 117] on input "29.91" at bounding box center [226, 120] width 30 height 10
type input "117.75"
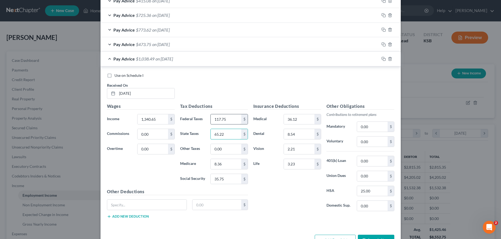
type input "65.22"
type input "18.40"
type input "78.66"
click at [298, 163] on input "3.23" at bounding box center [299, 164] width 30 height 10
type input "1"
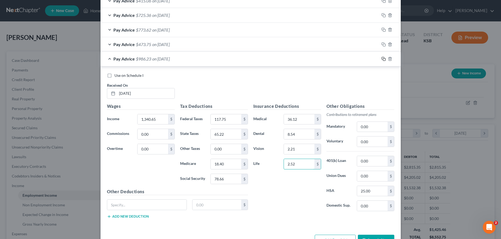
type input "2.52"
click at [383, 59] on rect "button" at bounding box center [384, 59] width 2 height 2
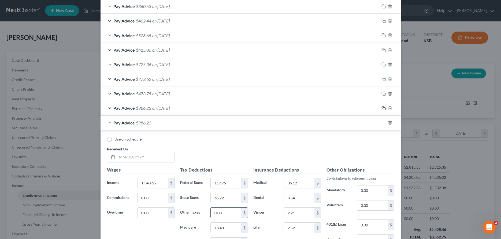
scroll to position [598, 0]
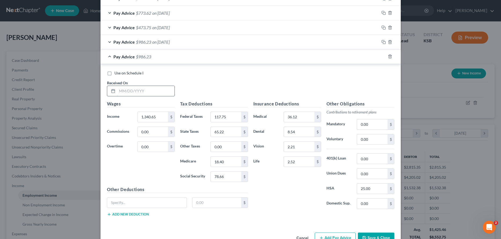
click at [157, 90] on input "text" at bounding box center [145, 91] width 57 height 10
type input "07/03/2025"
click at [165, 116] on input "1,340.65" at bounding box center [153, 117] width 30 height 10
type input "892.92"
click at [238, 117] on input "117.75" at bounding box center [226, 117] width 30 height 10
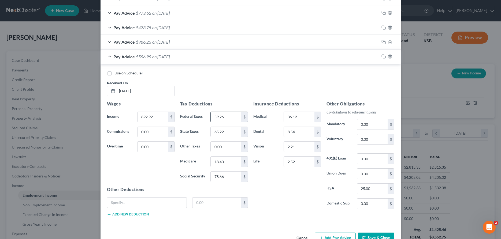
type input "59.26"
type input "40.24"
type input "11.90"
type input "4"
type input "50.91"
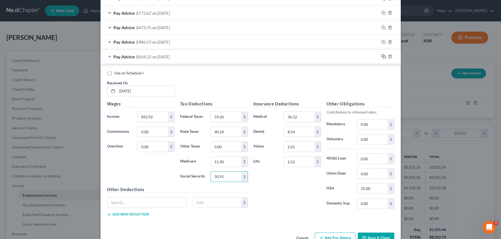
click at [383, 56] on icon "button" at bounding box center [384, 56] width 4 height 4
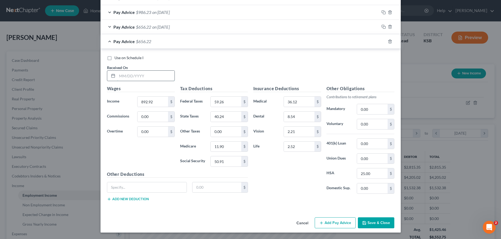
click at [165, 76] on input "text" at bounding box center [145, 76] width 57 height 10
type input "06/26/2025"
type input "765.15"
click at [231, 103] on input "59.26" at bounding box center [226, 102] width 30 height 10
type input "43.93"
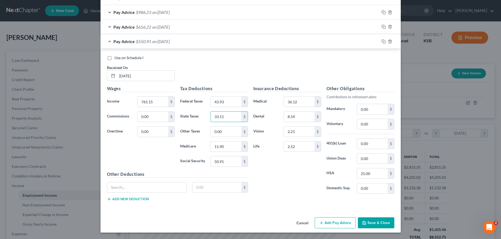
type input "33.11"
type input "10.06"
type input "42.98"
click at [305, 150] on input "2.52" at bounding box center [299, 147] width 30 height 10
type input "1.44"
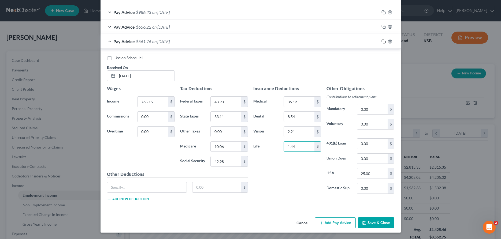
click at [383, 40] on icon "button" at bounding box center [384, 41] width 4 height 4
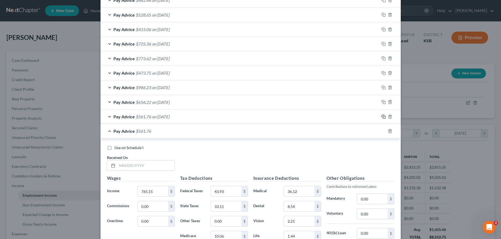
scroll to position [570, 0]
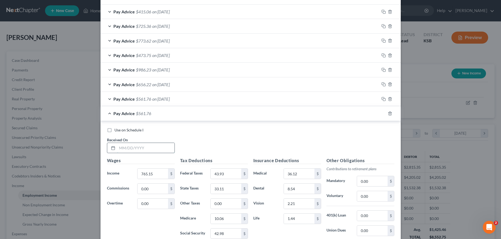
click at [166, 150] on input "text" at bounding box center [145, 148] width 57 height 10
click at [300, 221] on input "1.44" at bounding box center [299, 219] width 30 height 10
click at [384, 114] on icon "button" at bounding box center [384, 114] width 4 height 4
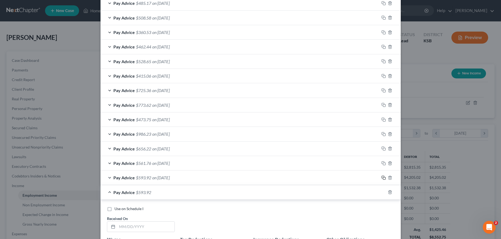
scroll to position [560, 0]
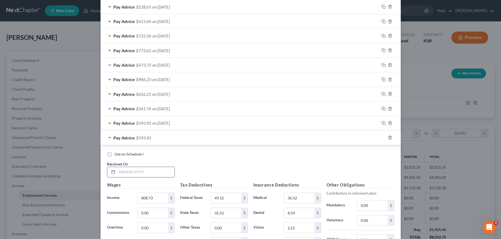
click at [170, 173] on input "text" at bounding box center [145, 172] width 57 height 10
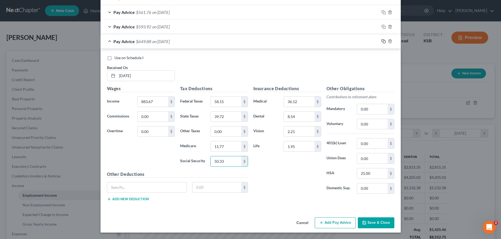
click at [385, 41] on icon "button" at bounding box center [384, 41] width 4 height 4
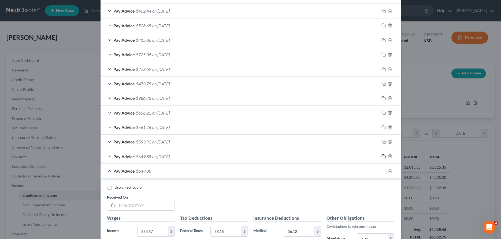
scroll to position [672, 0]
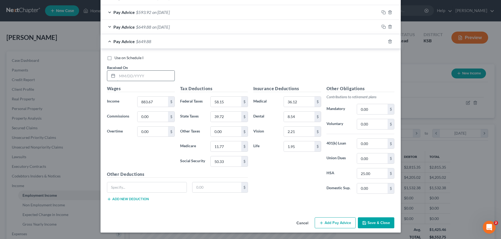
click at [151, 77] on input "text" at bounding box center [145, 76] width 57 height 10
click at [232, 103] on input "58.15" at bounding box center [226, 102] width 30 height 10
click at [302, 146] on input "1.95" at bounding box center [299, 147] width 30 height 10
click at [233, 160] on input "65.25" at bounding box center [226, 162] width 30 height 10
click at [382, 41] on icon "button" at bounding box center [384, 41] width 4 height 4
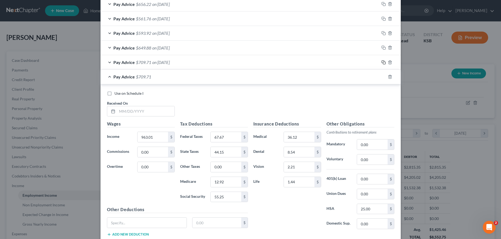
scroll to position [679, 0]
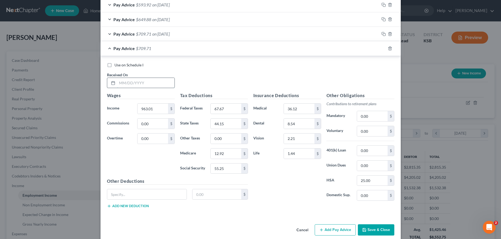
click at [157, 85] on input "text" at bounding box center [145, 83] width 57 height 10
click at [231, 113] on input "67.67" at bounding box center [226, 109] width 30 height 10
click at [384, 49] on icon "button" at bounding box center [384, 48] width 4 height 4
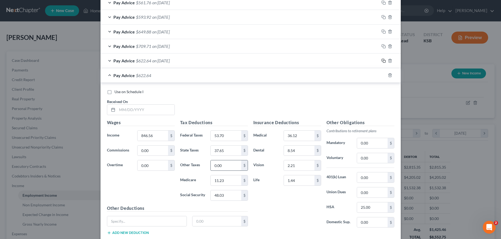
scroll to position [701, 0]
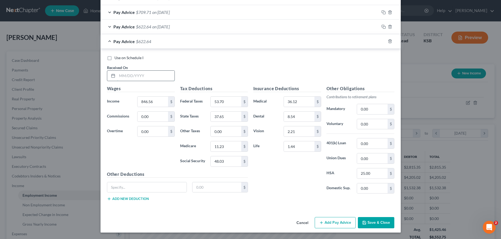
click at [163, 78] on input "text" at bounding box center [145, 76] width 57 height 10
click at [222, 100] on input "53.70" at bounding box center [226, 102] width 30 height 10
click at [381, 221] on button "Save & Close" at bounding box center [376, 222] width 36 height 11
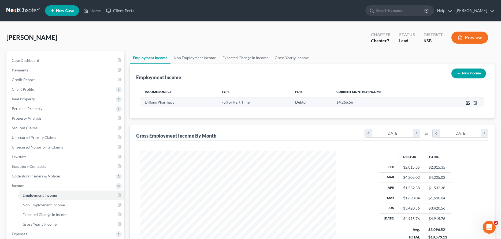
click at [467, 103] on icon "button" at bounding box center [467, 103] width 3 height 3
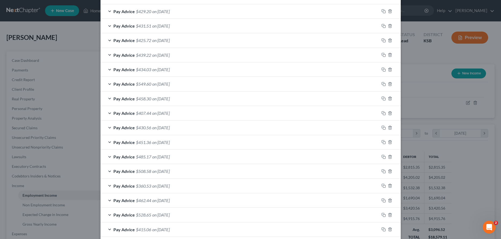
scroll to position [523, 0]
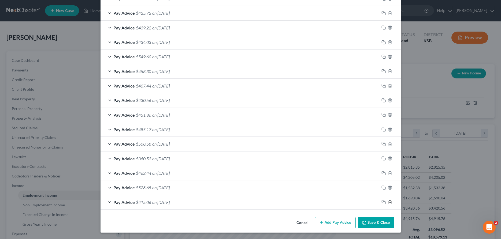
click at [391, 203] on icon "button" at bounding box center [390, 202] width 2 height 3
click at [390, 188] on icon "button" at bounding box center [390, 188] width 4 height 4
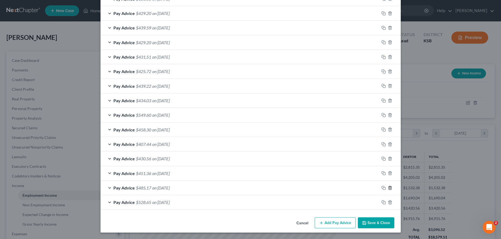
click at [390, 188] on icon "button" at bounding box center [390, 188] width 4 height 4
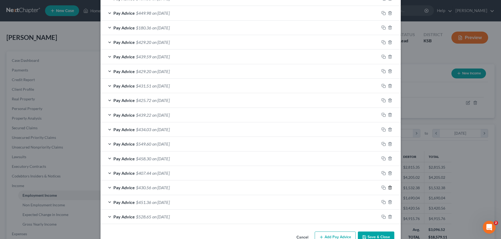
click at [390, 188] on icon "button" at bounding box center [390, 188] width 4 height 4
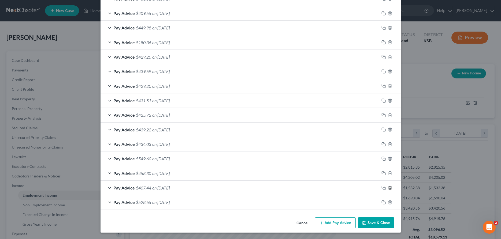
click at [390, 188] on icon "button" at bounding box center [390, 188] width 4 height 4
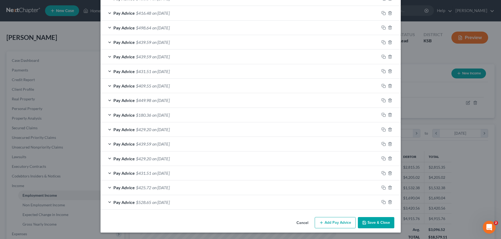
scroll to position [365, 0]
click at [390, 203] on line "button" at bounding box center [390, 202] width 0 height 1
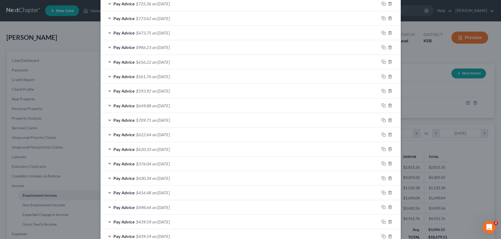
scroll to position [186, 0]
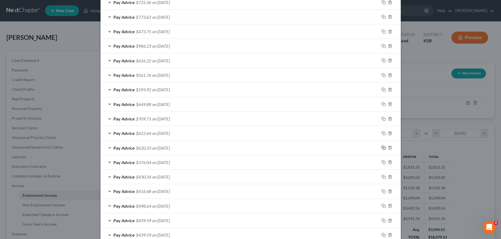
click at [384, 147] on icon "button" at bounding box center [384, 148] width 4 height 4
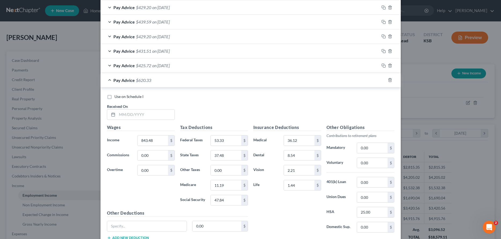
scroll to position [526, 0]
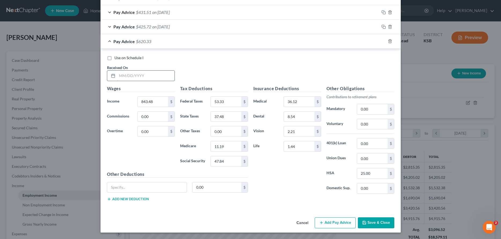
click at [121, 76] on input "text" at bounding box center [145, 76] width 57 height 10
click at [161, 103] on input "843.48" at bounding box center [153, 102] width 30 height 10
click at [231, 102] on input "53.33" at bounding box center [226, 102] width 30 height 10
click at [385, 40] on icon "button" at bounding box center [384, 41] width 4 height 4
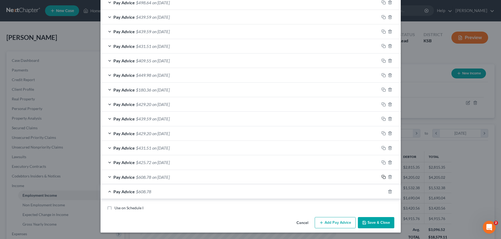
scroll to position [472, 0]
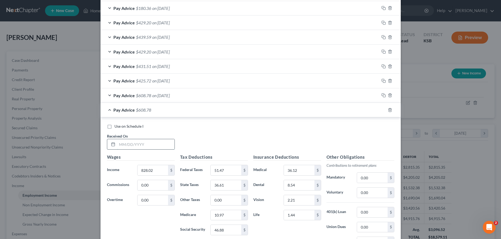
click at [152, 144] on input "text" at bounding box center [145, 144] width 57 height 10
click at [235, 170] on input "51.47" at bounding box center [226, 170] width 30 height 10
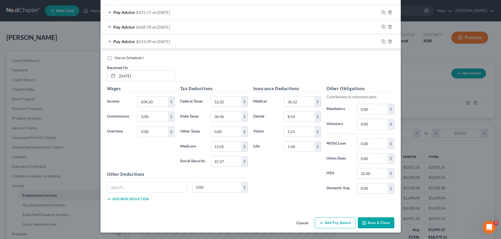
click at [381, 222] on button "Save & Close" at bounding box center [376, 223] width 36 height 11
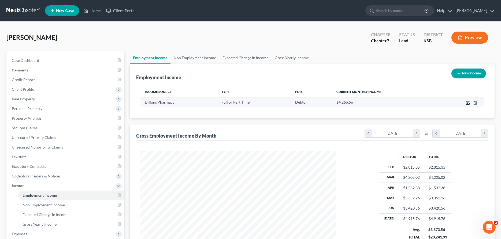
click at [468, 102] on icon "button" at bounding box center [468, 103] width 4 height 4
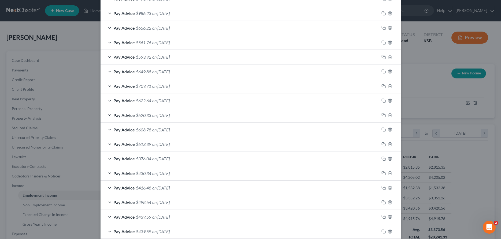
scroll to position [235, 0]
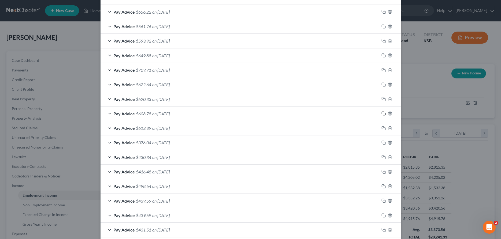
click at [384, 113] on icon "button" at bounding box center [384, 114] width 4 height 4
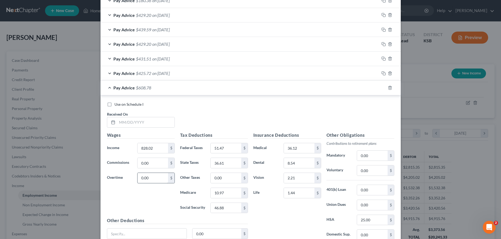
scroll to position [555, 0]
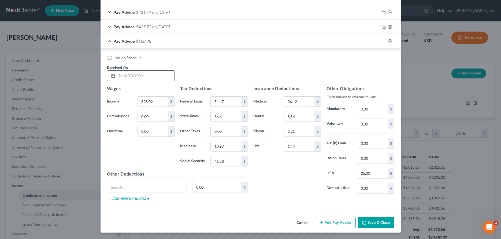
click at [161, 77] on input "text" at bounding box center [145, 76] width 57 height 10
click at [229, 100] on input "51.47" at bounding box center [226, 102] width 30 height 10
click at [383, 41] on rect "button" at bounding box center [384, 42] width 2 height 2
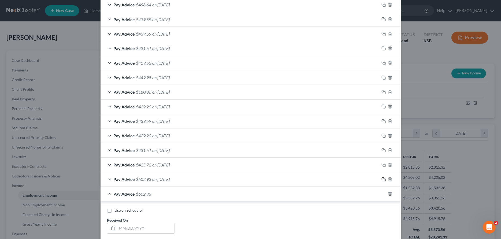
scroll to position [526, 0]
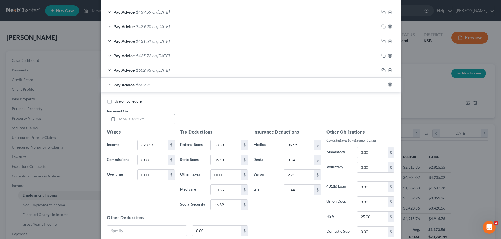
click at [168, 119] on input "text" at bounding box center [145, 119] width 57 height 10
click at [307, 146] on input "36.12" at bounding box center [299, 145] width 30 height 10
click at [383, 86] on icon "button" at bounding box center [384, 85] width 4 height 4
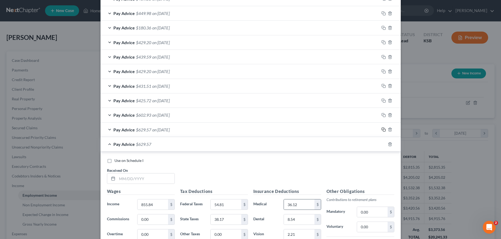
scroll to position [569, 0]
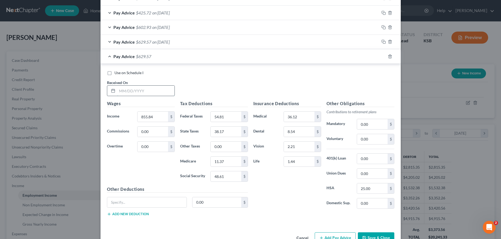
click at [127, 93] on input "text" at bounding box center [145, 91] width 57 height 10
click at [243, 119] on div "$" at bounding box center [244, 117] width 6 height 10
click at [236, 120] on input "54.81" at bounding box center [226, 117] width 30 height 10
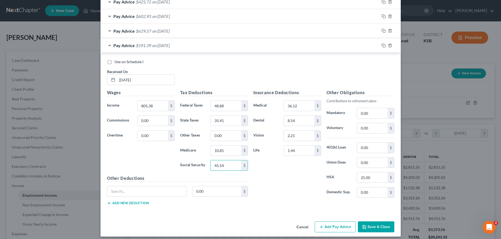
scroll to position [584, 0]
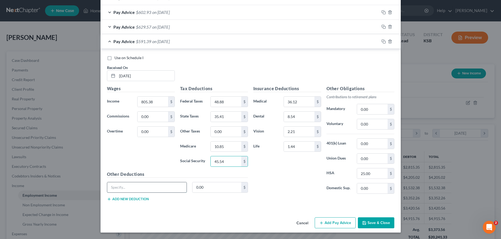
click at [120, 190] on input "text" at bounding box center [147, 188] width 80 height 10
click at [375, 222] on button "Save & Close" at bounding box center [376, 223] width 36 height 11
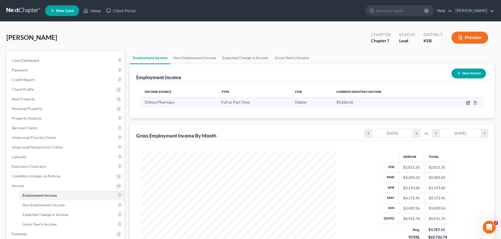
click at [469, 102] on icon "button" at bounding box center [468, 102] width 2 height 2
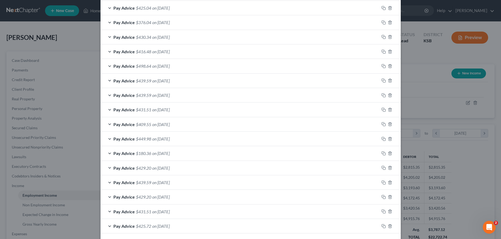
scroll to position [423, 0]
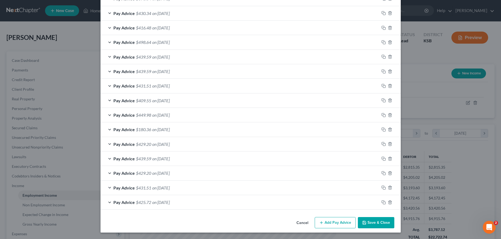
click at [379, 219] on button "Save & Close" at bounding box center [376, 222] width 36 height 11
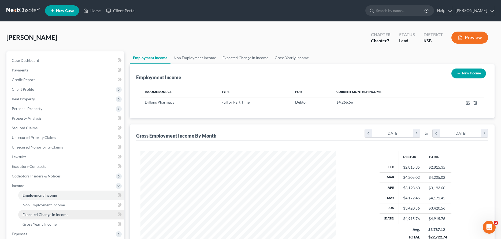
scroll to position [93, 0]
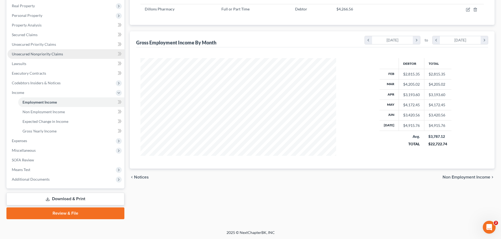
click at [46, 53] on span "Unsecured Nonpriority Claims" at bounding box center [37, 54] width 51 height 5
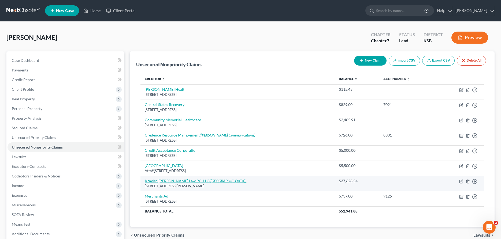
click at [209, 181] on icon "(Hanover Hospital)" at bounding box center [227, 181] width 37 height 5
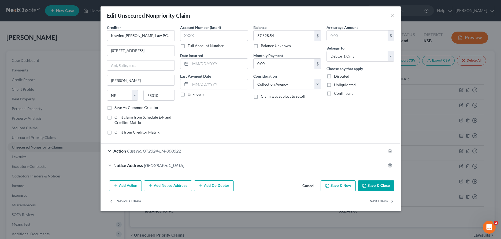
click at [110, 151] on div "Action Case No. OT2024-LM-000022" at bounding box center [243, 151] width 285 height 14
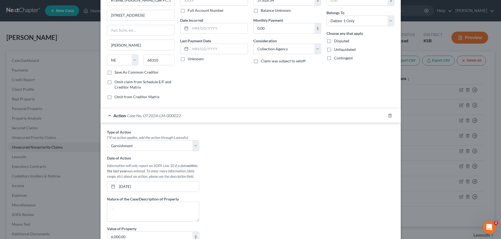
scroll to position [55, 0]
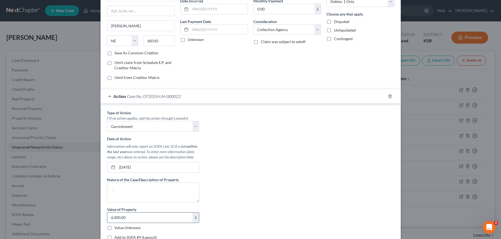
click at [143, 219] on input "6,000.00" at bounding box center [149, 218] width 85 height 10
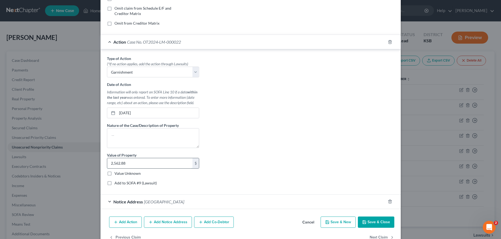
scroll to position [109, 0]
click at [367, 221] on button "Save & Close" at bounding box center [376, 222] width 36 height 11
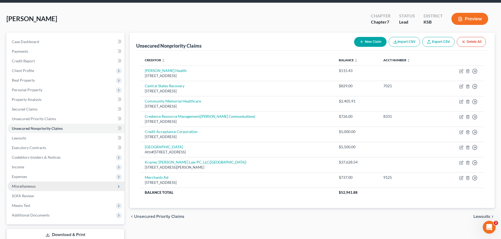
scroll to position [27, 0]
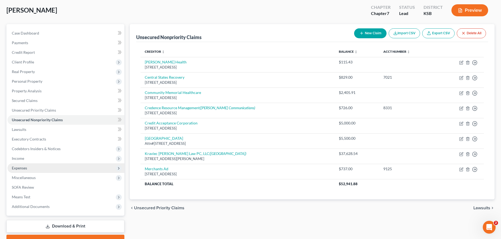
click at [22, 168] on span "Expenses" at bounding box center [19, 168] width 15 height 5
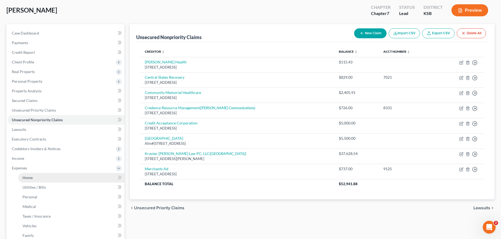
click at [30, 176] on span "Home" at bounding box center [28, 178] width 10 height 5
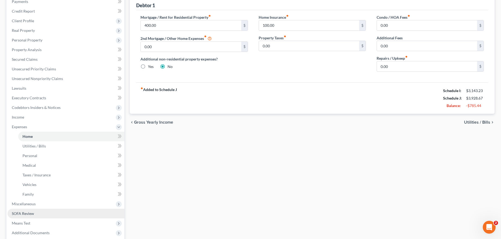
scroll to position [122, 0]
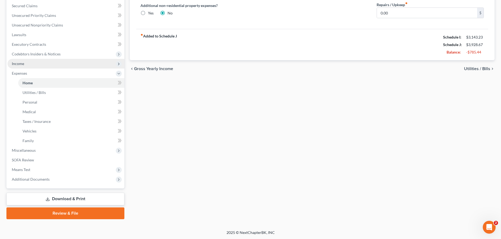
click at [22, 64] on span "Income" at bounding box center [18, 63] width 12 height 5
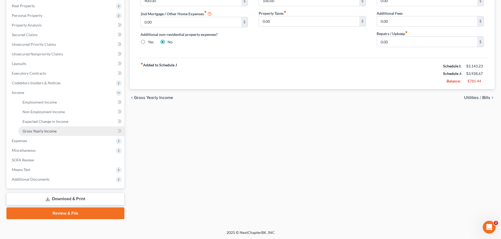
click at [36, 131] on span "Gross Yearly Income" at bounding box center [40, 131] width 34 height 5
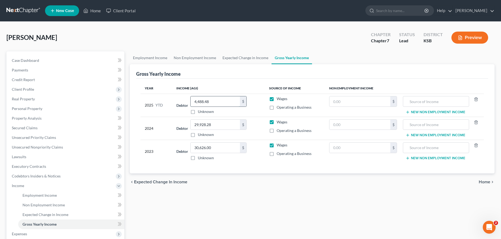
click at [211, 98] on input "4,488.48" at bounding box center [215, 102] width 49 height 10
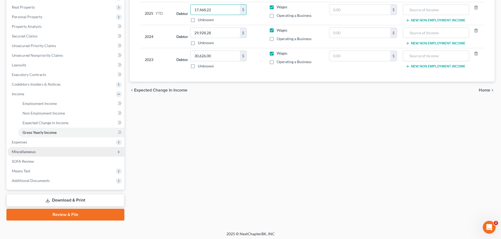
scroll to position [93, 0]
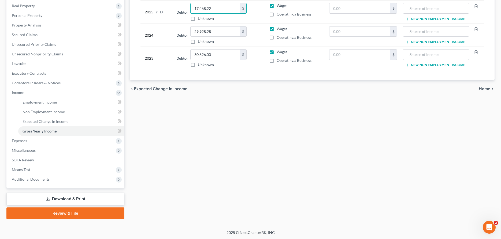
click at [53, 197] on link "Download & Print" at bounding box center [65, 199] width 118 height 13
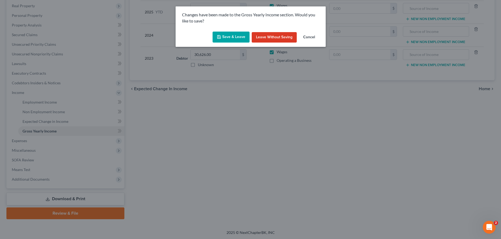
click at [228, 37] on button "Save & Leave" at bounding box center [231, 37] width 37 height 11
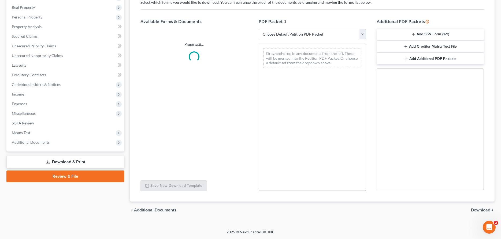
scroll to position [91, 0]
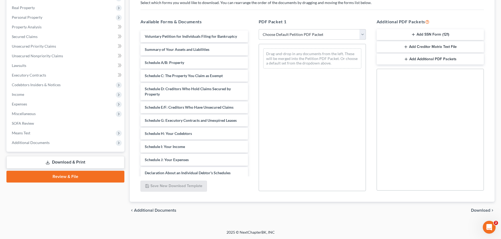
click at [259, 29] on select "Choose Default Petition PDF Packet Complete Bankruptcy Petition (all forms and …" at bounding box center [312, 34] width 107 height 11
click option "District of KS" at bounding box center [0, 0] width 0 height 0
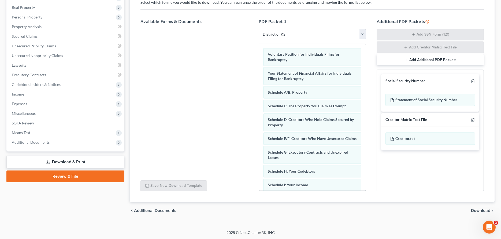
scroll to position [92, 0]
click at [481, 211] on span "Download" at bounding box center [480, 211] width 19 height 4
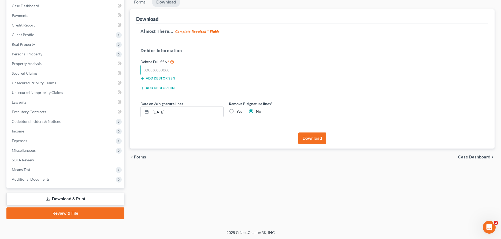
click at [172, 68] on input "text" at bounding box center [179, 70] width 76 height 11
click at [315, 137] on button "Download" at bounding box center [312, 139] width 28 height 12
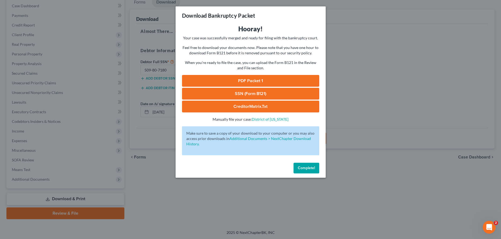
click at [249, 78] on link "PDF Packet 1" at bounding box center [250, 81] width 137 height 12
click at [314, 168] on span "Complete!" at bounding box center [306, 168] width 17 height 5
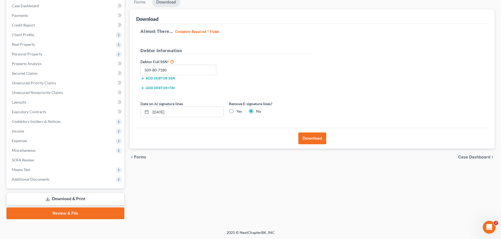
scroll to position [0, 0]
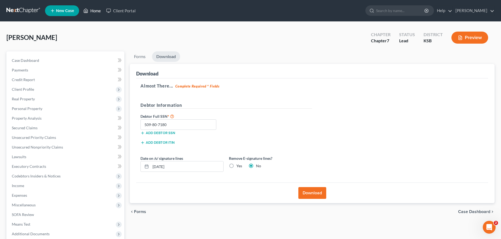
click at [92, 10] on link "Home" at bounding box center [92, 11] width 23 height 10
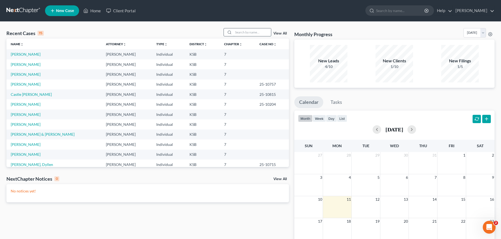
click at [242, 34] on input "search" at bounding box center [253, 32] width 38 height 8
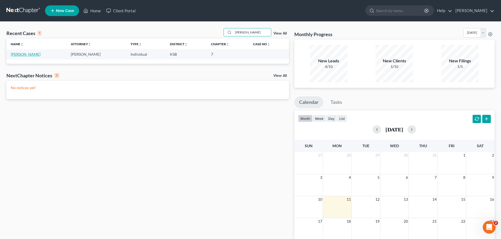
click at [30, 54] on link "Rogers, Tommy" at bounding box center [26, 54] width 30 height 5
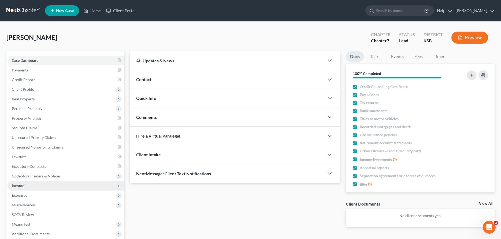
click at [25, 185] on span "Income" at bounding box center [66, 186] width 117 height 10
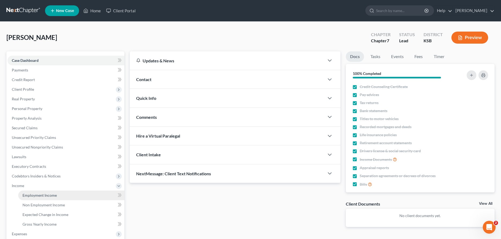
click at [26, 195] on span "Employment Income" at bounding box center [40, 195] width 34 height 5
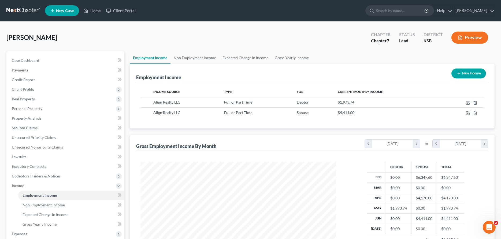
scroll to position [98, 206]
click at [205, 57] on link "Non Employment Income" at bounding box center [195, 57] width 49 height 13
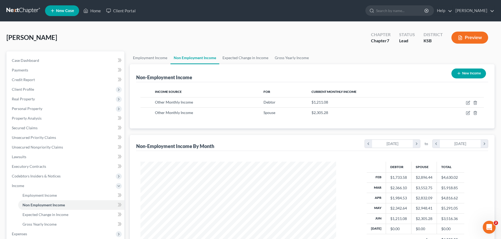
scroll to position [98, 206]
click at [467, 113] on icon "button" at bounding box center [468, 113] width 4 height 4
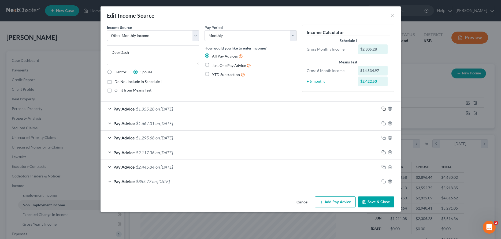
click at [384, 109] on icon "button" at bounding box center [384, 109] width 4 height 4
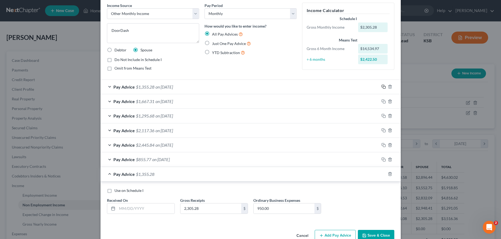
scroll to position [8, 0]
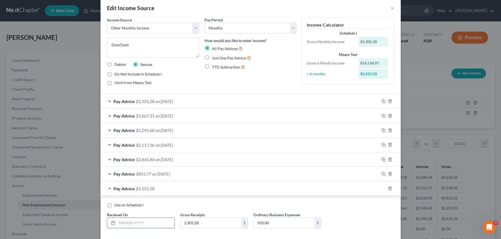
click at [156, 223] on input "text" at bounding box center [145, 223] width 57 height 10
click at [211, 224] on input "2,305.28" at bounding box center [210, 223] width 61 height 10
click at [304, 226] on input "950.00" at bounding box center [284, 223] width 61 height 10
click at [307, 223] on input "text" at bounding box center [284, 223] width 61 height 10
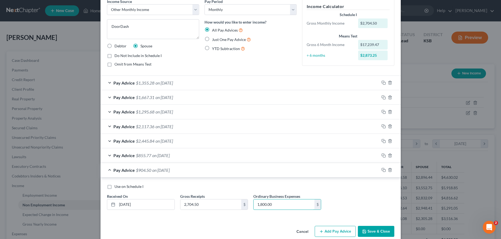
scroll to position [35, 0]
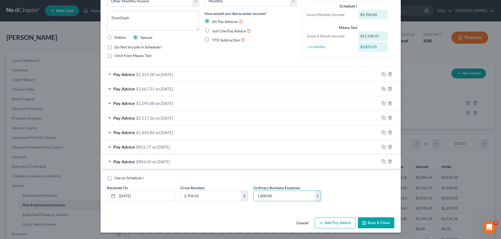
click at [375, 223] on button "Save & Close" at bounding box center [376, 223] width 36 height 11
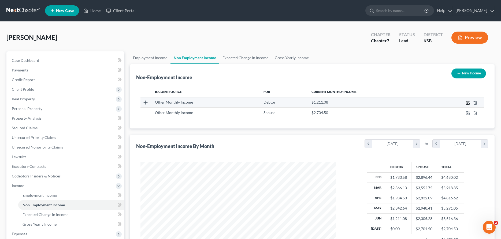
click at [467, 102] on icon "button" at bounding box center [468, 103] width 4 height 4
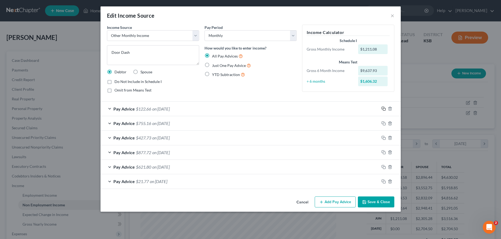
click at [384, 109] on icon "button" at bounding box center [384, 109] width 4 height 4
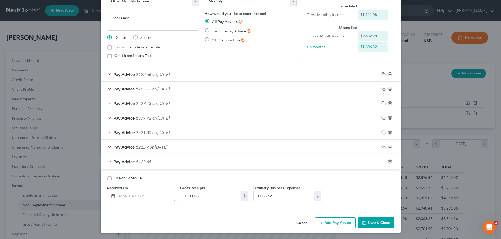
click at [159, 195] on input "text" at bounding box center [145, 196] width 57 height 10
drag, startPoint x: 212, startPoint y: 198, endPoint x: 168, endPoint y: 198, distance: 44.8
click at [180, 198] on input "1,211.08" at bounding box center [210, 196] width 61 height 10
click at [285, 195] on input "1,088.42" at bounding box center [284, 196] width 61 height 10
click at [259, 196] on input "11,189.50" at bounding box center [284, 196] width 61 height 10
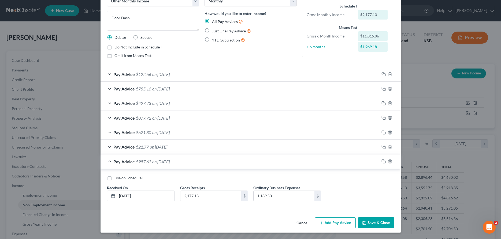
click at [369, 222] on button "Save & Close" at bounding box center [376, 223] width 36 height 11
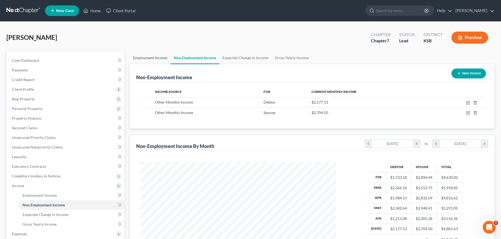
click at [138, 59] on link "Employment Income" at bounding box center [150, 57] width 41 height 13
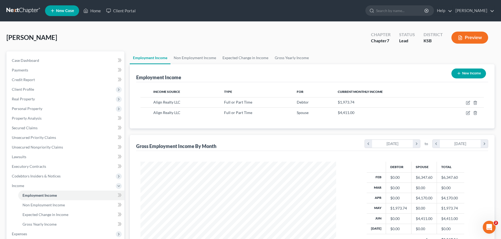
scroll to position [98, 206]
click at [202, 56] on link "Non Employment Income" at bounding box center [195, 57] width 49 height 13
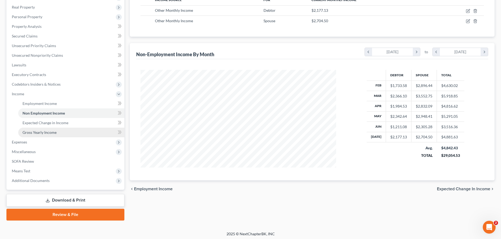
scroll to position [93, 0]
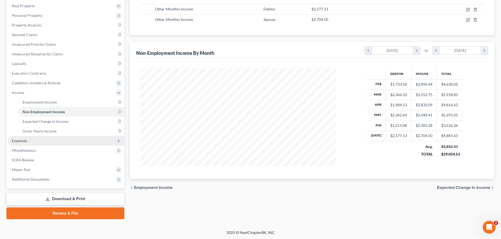
click at [34, 141] on span "Expenses" at bounding box center [66, 141] width 117 height 10
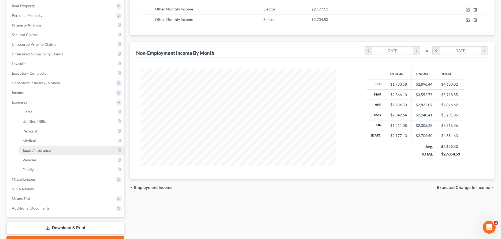
click at [35, 147] on link "Taxes / Insurance" at bounding box center [71, 151] width 106 height 10
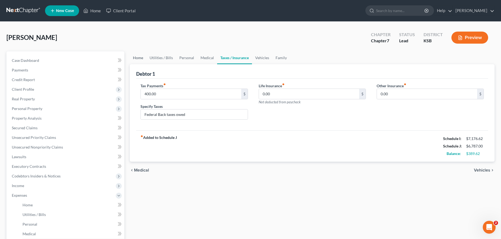
click at [136, 58] on link "Home" at bounding box center [138, 57] width 17 height 13
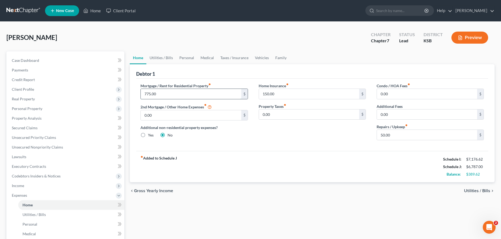
click at [172, 95] on input "775.00" at bounding box center [191, 94] width 100 height 10
click at [160, 59] on link "Utilities / Bills" at bounding box center [161, 57] width 30 height 13
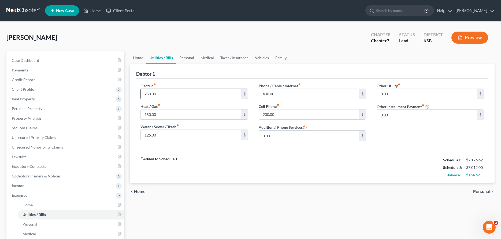
click at [172, 94] on input "250.00" at bounding box center [191, 94] width 100 height 10
click at [188, 56] on link "Personal" at bounding box center [186, 57] width 21 height 13
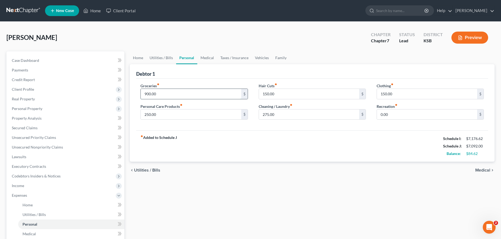
click at [166, 94] on input "900.00" at bounding box center [191, 94] width 100 height 10
click at [164, 110] on input "250.00" at bounding box center [191, 115] width 100 height 10
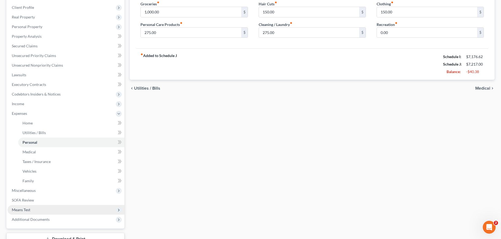
click at [20, 208] on span "Means Test" at bounding box center [21, 210] width 19 height 5
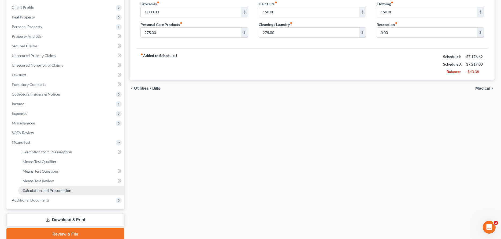
click at [32, 190] on span "Calculation and Presumption" at bounding box center [47, 191] width 49 height 5
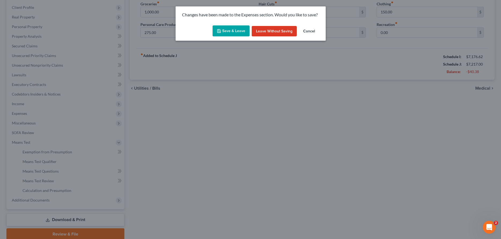
click at [224, 32] on button "Save & Leave" at bounding box center [231, 30] width 37 height 11
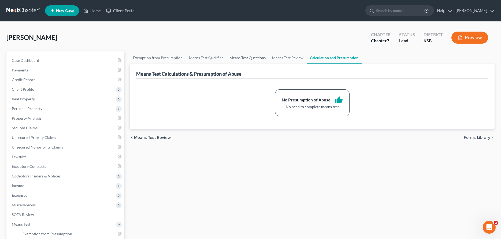
click at [238, 59] on link "Means Test Questions" at bounding box center [247, 57] width 43 height 13
click at [279, 57] on link "Means Test Review" at bounding box center [288, 57] width 38 height 13
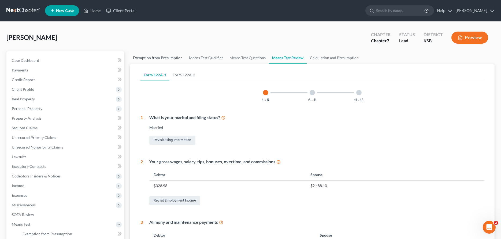
click at [145, 58] on link "Exemption from Presumption" at bounding box center [158, 57] width 56 height 13
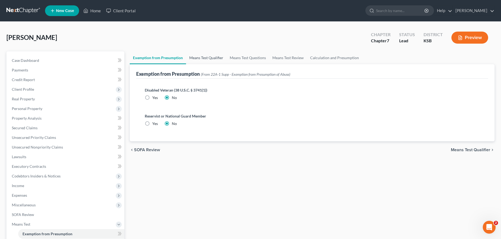
click at [202, 58] on link "Means Test Qualifier" at bounding box center [206, 57] width 40 height 13
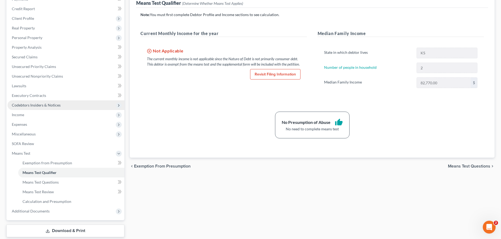
scroll to position [103, 0]
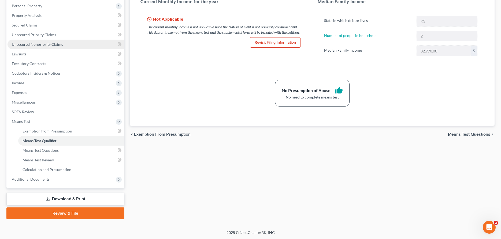
click at [37, 43] on span "Unsecured Nonpriority Claims" at bounding box center [37, 44] width 51 height 5
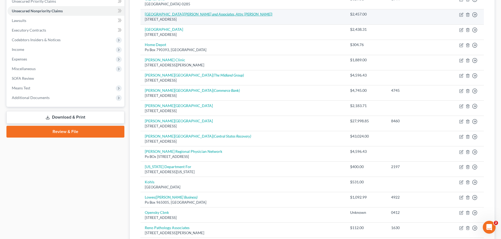
scroll to position [137, 0]
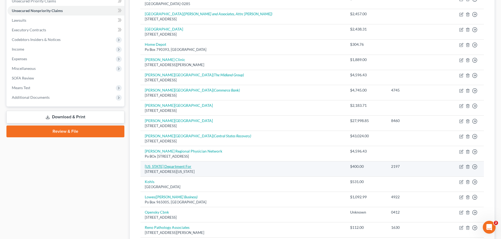
click at [167, 168] on link "Kansas Department For" at bounding box center [168, 166] width 47 height 5
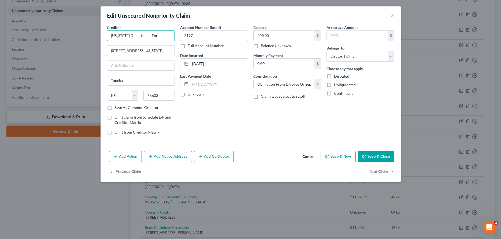
click at [150, 37] on input "Kansas Department For" at bounding box center [141, 35] width 68 height 11
click at [168, 159] on button "Add Notice Address" at bounding box center [168, 156] width 48 height 11
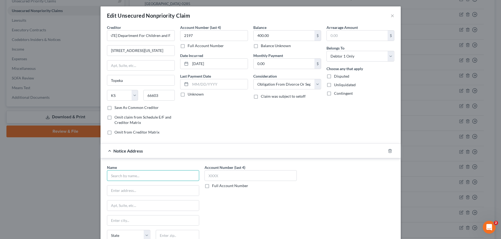
click at [146, 177] on input "text" at bounding box center [153, 176] width 92 height 11
click at [180, 179] on input "text" at bounding box center [153, 176] width 92 height 11
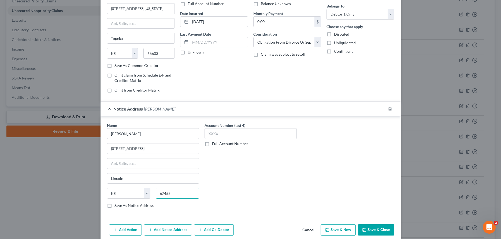
scroll to position [65, 0]
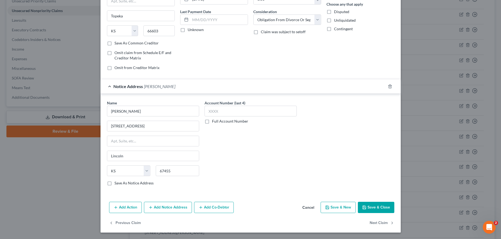
click at [382, 210] on button "Save & Close" at bounding box center [376, 207] width 36 height 11
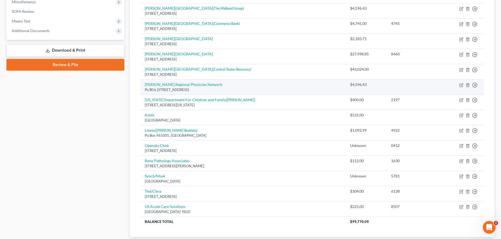
scroll to position [191, 0]
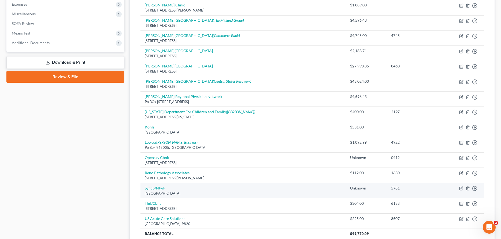
click at [154, 189] on link "Syncb/Ntwk" at bounding box center [155, 188] width 20 height 5
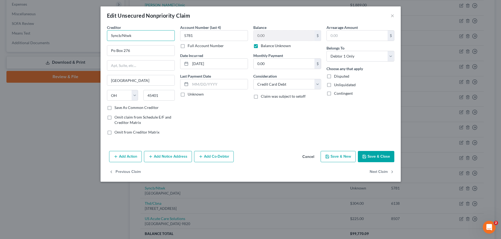
click at [146, 34] on input "Syncb/Ntwk" at bounding box center [141, 35] width 68 height 11
click at [371, 156] on button "Save & Close" at bounding box center [376, 156] width 36 height 11
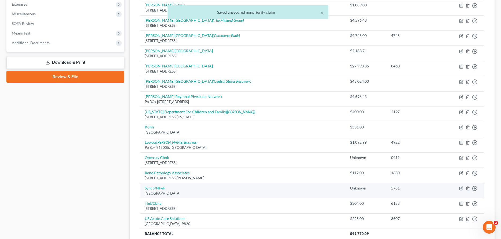
click at [161, 189] on link "Syncb/Ntwk" at bounding box center [155, 188] width 20 height 5
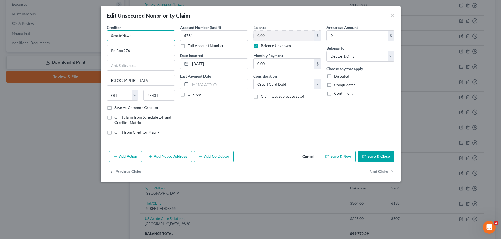
click at [138, 37] on input "Syncb/Ntwk" at bounding box center [141, 35] width 68 height 11
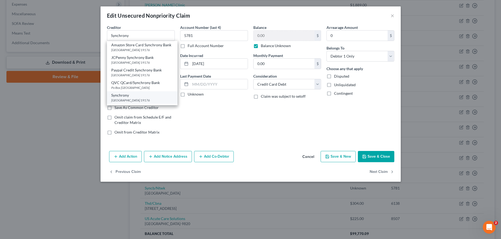
click at [134, 96] on div "Synchrony" at bounding box center [142, 95] width 62 height 5
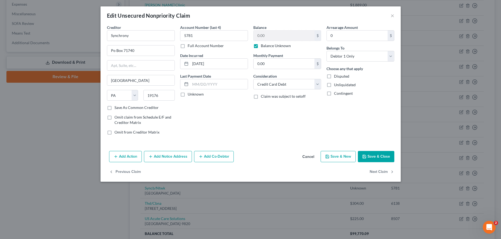
click at [379, 160] on button "Save & Close" at bounding box center [376, 156] width 36 height 11
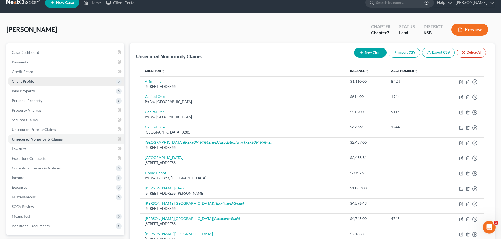
scroll to position [0, 0]
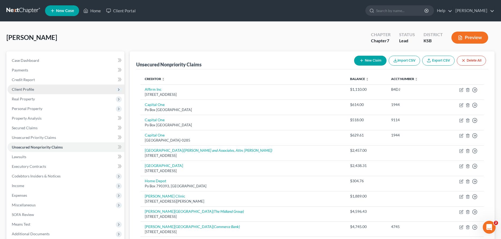
click at [18, 89] on span "Client Profile" at bounding box center [23, 89] width 22 height 5
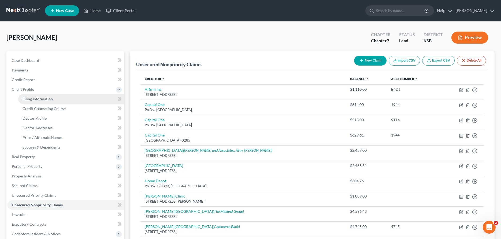
click at [26, 97] on span "Filing Information" at bounding box center [38, 99] width 30 height 5
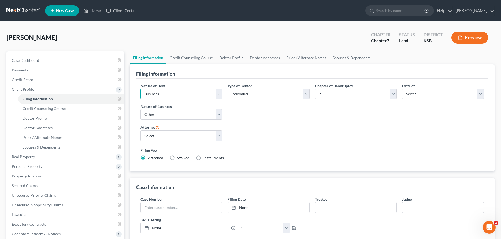
click at [141, 89] on select "Select Business Consumer Other" at bounding box center [182, 94] width 82 height 11
click option "Consumer" at bounding box center [0, 0] width 0 height 0
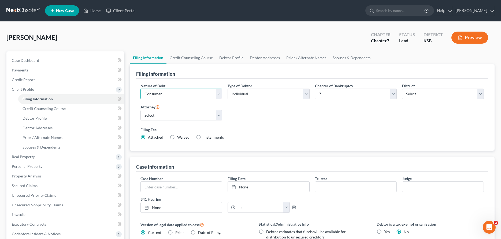
click at [141, 89] on select "Select Business Consumer Other" at bounding box center [182, 94] width 82 height 11
click option "Other" at bounding box center [0, 0] width 0 height 0
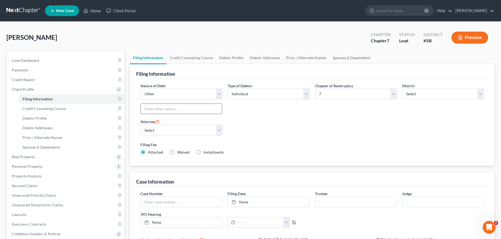
click at [169, 111] on input "text" at bounding box center [181, 109] width 81 height 10
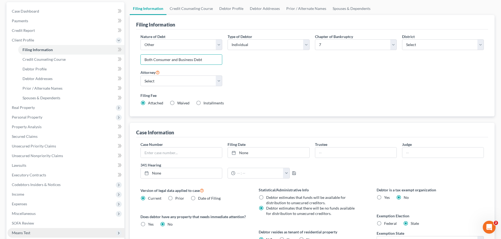
scroll to position [109, 0]
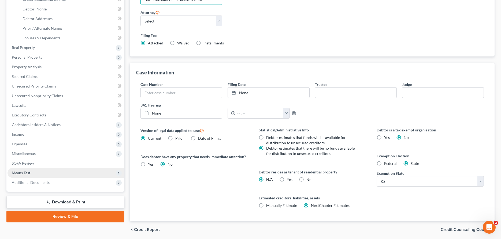
click at [28, 171] on span "Means Test" at bounding box center [21, 173] width 19 height 5
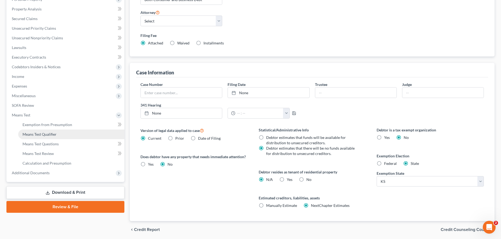
click at [38, 136] on span "Means Test Qualifier" at bounding box center [40, 134] width 34 height 5
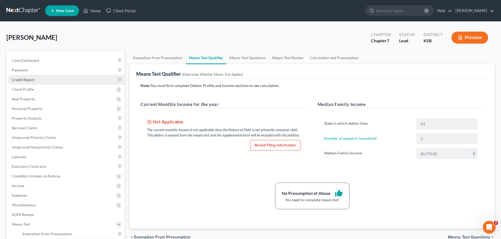
click at [25, 80] on span "Credit Report" at bounding box center [23, 80] width 23 height 5
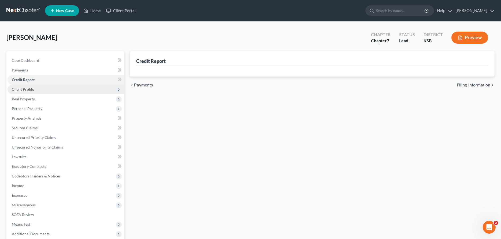
click at [26, 89] on span "Client Profile" at bounding box center [23, 89] width 22 height 5
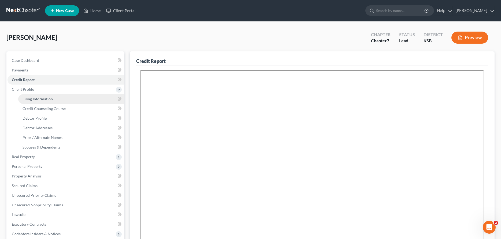
click at [32, 100] on span "Filing Information" at bounding box center [38, 99] width 30 height 5
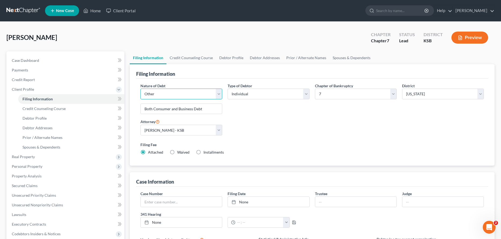
click at [141, 89] on select "Select Business Consumer Other" at bounding box center [182, 94] width 82 height 11
click option "Consumer" at bounding box center [0, 0] width 0 height 0
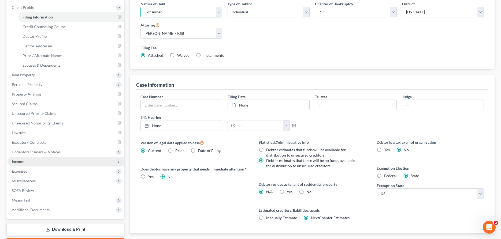
scroll to position [114, 0]
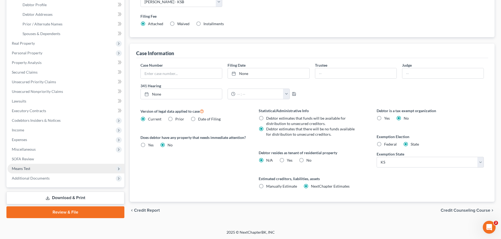
click at [51, 169] on span "Means Test" at bounding box center [66, 169] width 117 height 10
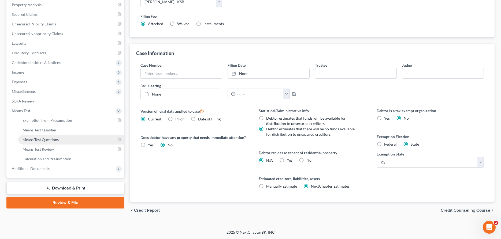
click at [45, 139] on span "Means Test Questions" at bounding box center [41, 140] width 36 height 5
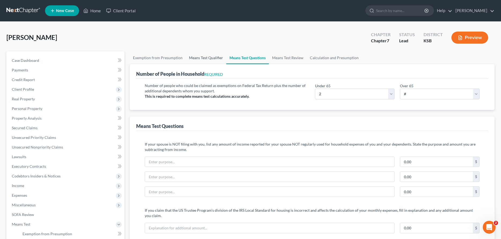
click at [203, 58] on link "Means Test Qualifier" at bounding box center [206, 57] width 40 height 13
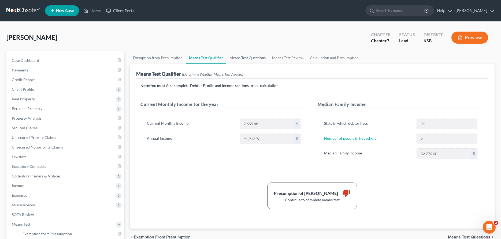
click at [242, 57] on link "Means Test Questions" at bounding box center [247, 57] width 43 height 13
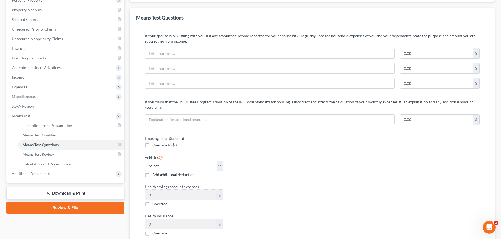
scroll to position [109, 0]
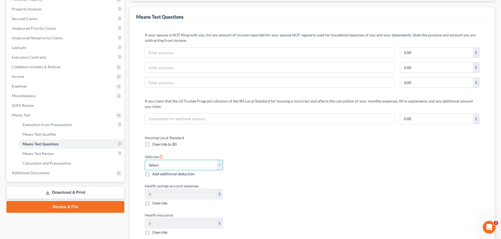
click at [145, 160] on select "Select 0 1 2 3 4 5" at bounding box center [184, 165] width 78 height 11
click option "2" at bounding box center [0, 0] width 0 height 0
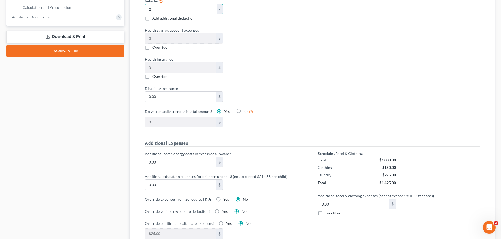
scroll to position [274, 0]
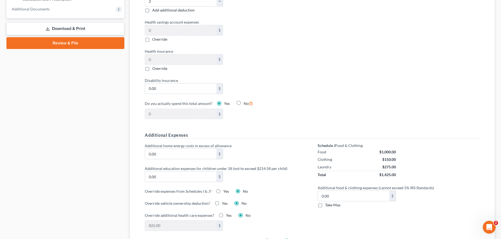
click at [325, 205] on label "Take Max" at bounding box center [332, 205] width 15 height 5
click at [327, 205] on input "Take Max" at bounding box center [328, 204] width 3 height 3
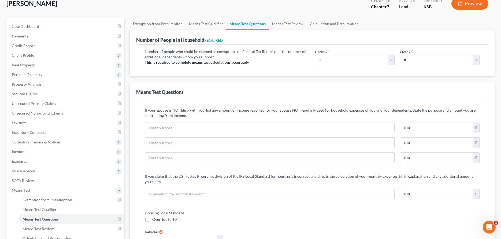
scroll to position [0, 0]
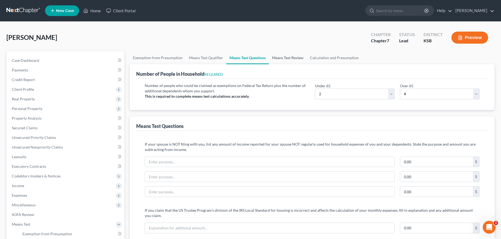
click at [291, 58] on link "Means Test Review" at bounding box center [288, 57] width 38 height 13
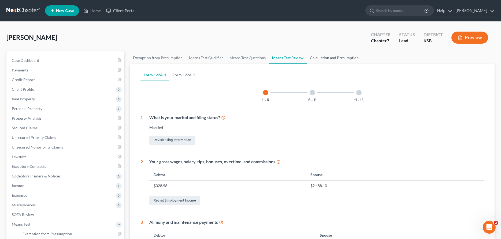
click at [323, 57] on link "Calculation and Presumption" at bounding box center [334, 57] width 55 height 13
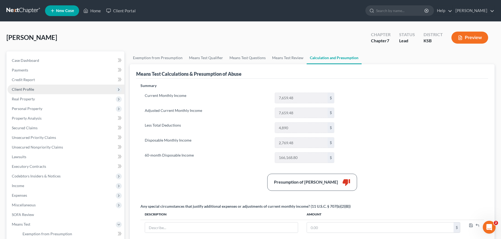
click at [32, 90] on span "Client Profile" at bounding box center [23, 89] width 22 height 5
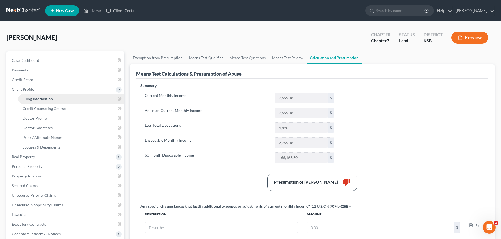
click at [38, 99] on span "Filing Information" at bounding box center [38, 99] width 30 height 5
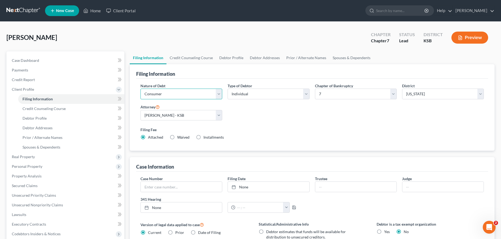
click at [141, 89] on select "Select Business Consumer Other" at bounding box center [182, 94] width 82 height 11
click option "Business" at bounding box center [0, 0] width 0 height 0
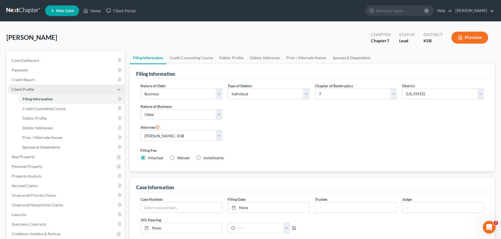
click at [21, 88] on span "Client Profile" at bounding box center [23, 89] width 22 height 5
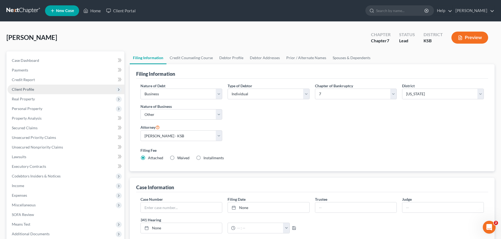
click at [24, 90] on span "Client Profile" at bounding box center [23, 89] width 22 height 5
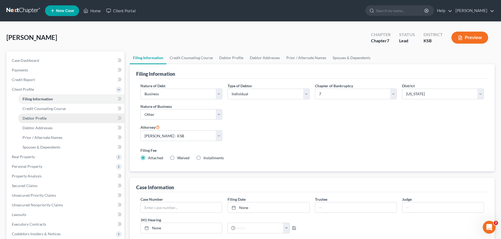
click at [35, 120] on span "Debtor Profile" at bounding box center [35, 118] width 24 height 5
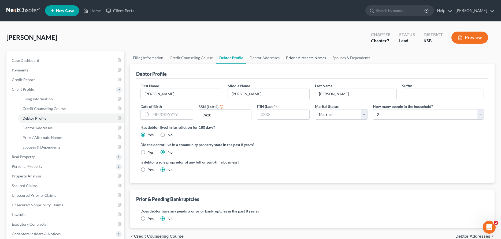
click at [296, 60] on link "Prior / Alternate Names" at bounding box center [306, 57] width 46 height 13
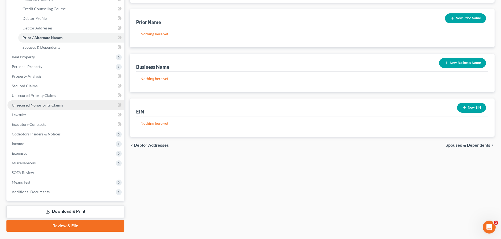
scroll to position [113, 0]
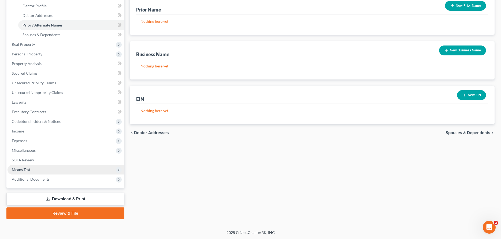
click at [38, 169] on span "Means Test" at bounding box center [66, 170] width 117 height 10
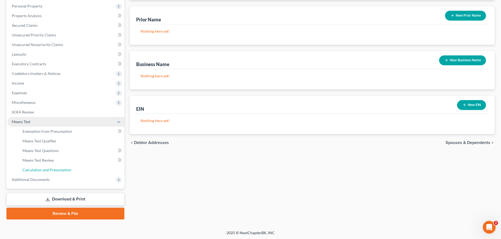
click at [38, 169] on span "Calculation and Presumption" at bounding box center [47, 170] width 49 height 5
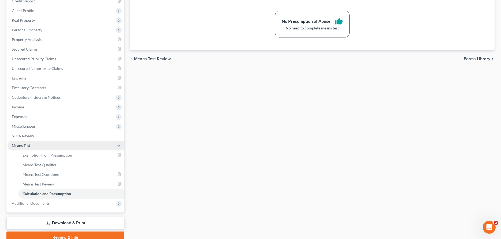
scroll to position [103, 0]
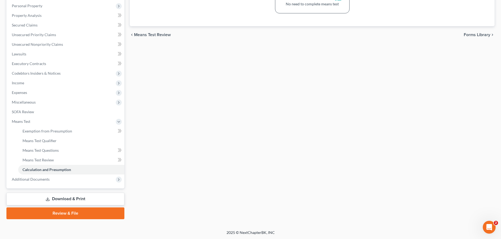
click at [74, 200] on link "Download & Print" at bounding box center [65, 199] width 118 height 13
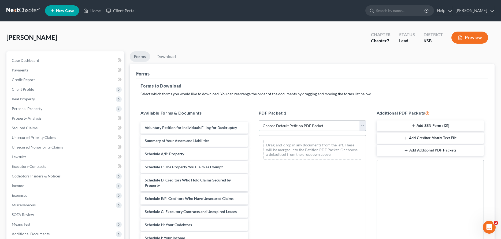
click at [259, 121] on select "Choose Default Petition PDF Packet Complete Bankruptcy Petition (all forms and …" at bounding box center [312, 126] width 107 height 11
click option "District of KS" at bounding box center [0, 0] width 0 height 0
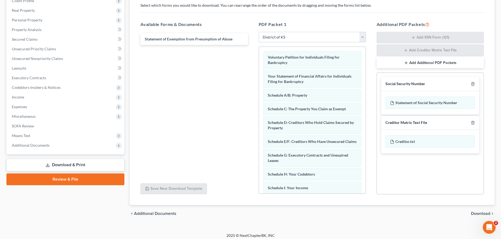
scroll to position [92, 0]
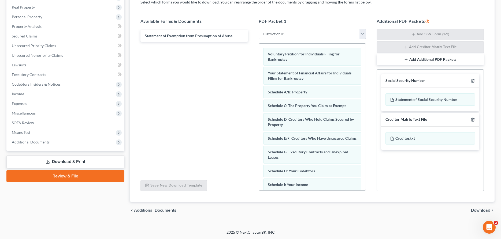
click at [484, 210] on span "Download" at bounding box center [480, 211] width 19 height 4
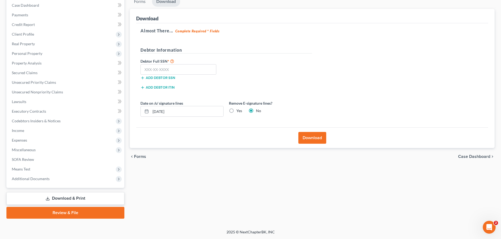
scroll to position [55, 0]
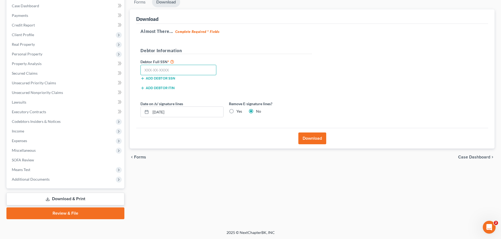
click at [186, 72] on input "text" at bounding box center [179, 70] width 76 height 11
click at [319, 136] on button "Download" at bounding box center [312, 139] width 28 height 12
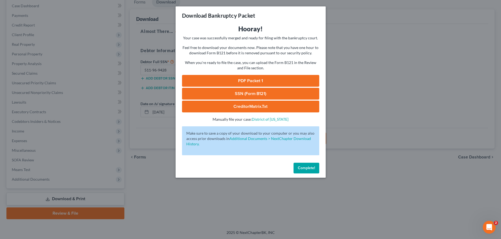
click at [229, 78] on link "PDF Packet 1" at bounding box center [250, 81] width 137 height 12
click at [307, 169] on span "Complete!" at bounding box center [306, 168] width 17 height 5
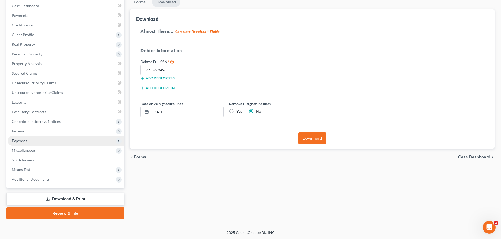
click at [26, 142] on span "Expenses" at bounding box center [19, 141] width 15 height 5
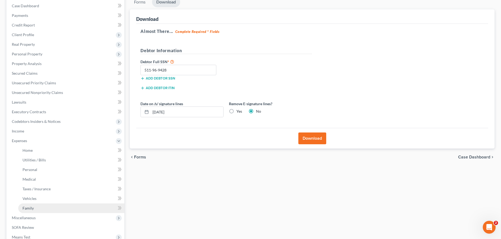
click at [39, 208] on link "Family" at bounding box center [71, 209] width 106 height 10
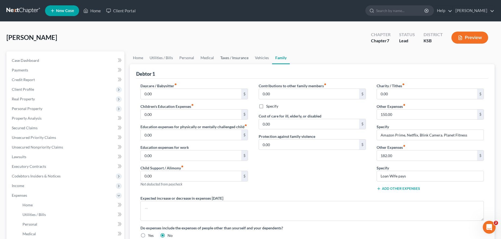
click at [241, 57] on link "Taxes / Insurance" at bounding box center [234, 57] width 35 height 13
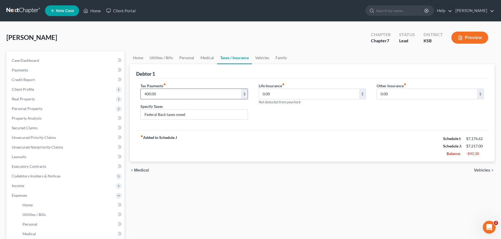
click at [197, 95] on input "400.00" at bounding box center [191, 94] width 100 height 10
click at [207, 56] on link "Medical" at bounding box center [207, 57] width 20 height 13
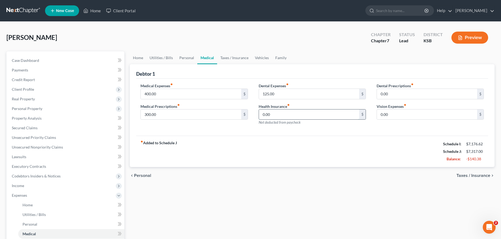
click at [289, 112] on input "0.00" at bounding box center [309, 115] width 100 height 10
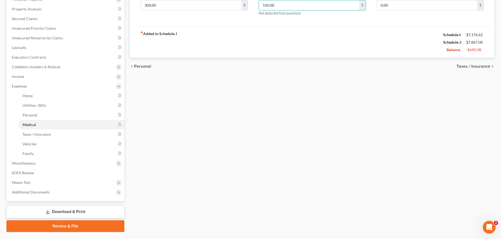
click at [64, 210] on link "Download & Print" at bounding box center [65, 212] width 118 height 13
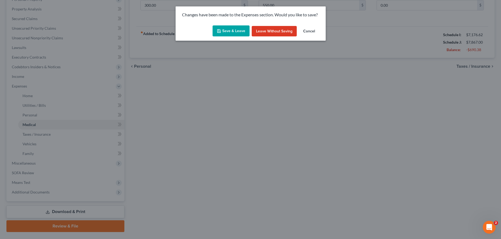
click at [227, 31] on button "Save & Leave" at bounding box center [231, 30] width 37 height 11
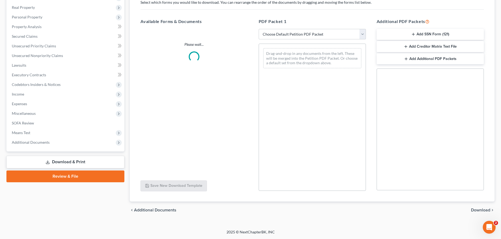
scroll to position [91, 0]
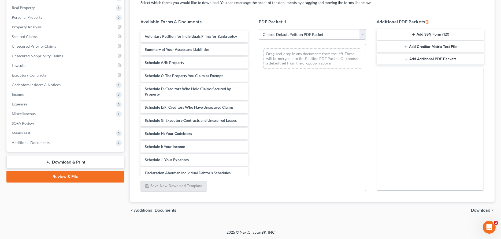
click at [259, 29] on select "Choose Default Petition PDF Packet Complete Bankruptcy Petition (all forms and …" at bounding box center [312, 34] width 107 height 11
click option "District of KS" at bounding box center [0, 0] width 0 height 0
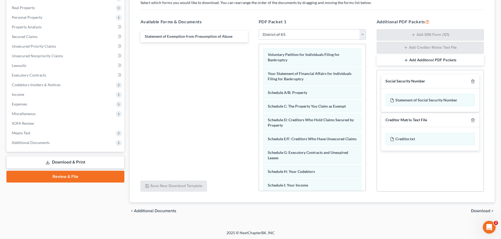
click at [476, 211] on span "Download" at bounding box center [480, 211] width 19 height 4
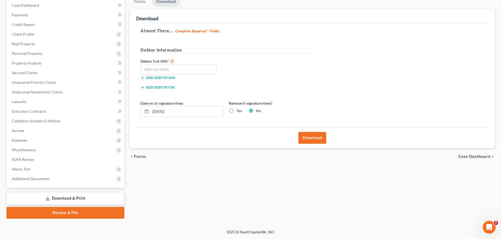
scroll to position [55, 0]
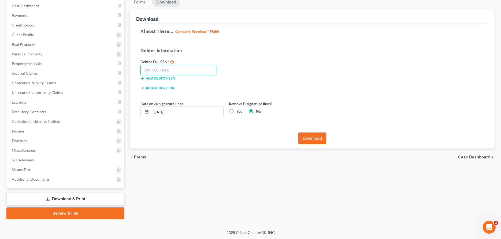
click at [194, 69] on input "text" at bounding box center [179, 70] width 76 height 11
click at [305, 138] on button "Download" at bounding box center [312, 139] width 28 height 12
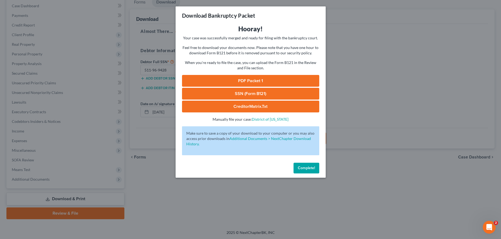
click at [264, 81] on link "PDF Packet 1" at bounding box center [250, 81] width 137 height 12
click at [310, 170] on span "Complete!" at bounding box center [306, 168] width 17 height 5
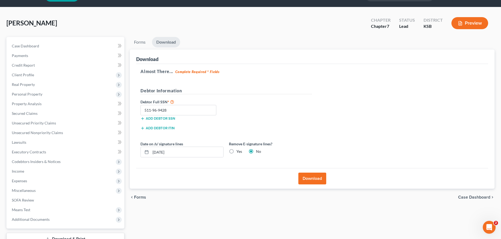
scroll to position [0, 0]
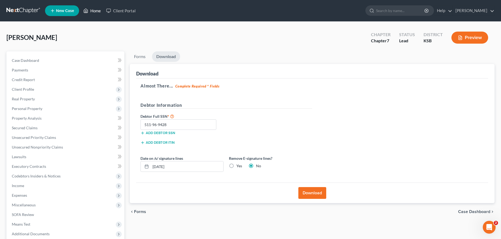
click at [94, 8] on link "Home" at bounding box center [92, 11] width 23 height 10
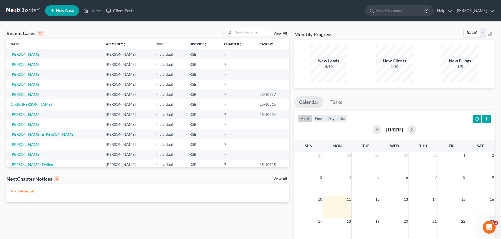
click at [31, 145] on link "Carrasco, Yesenia" at bounding box center [26, 144] width 30 height 5
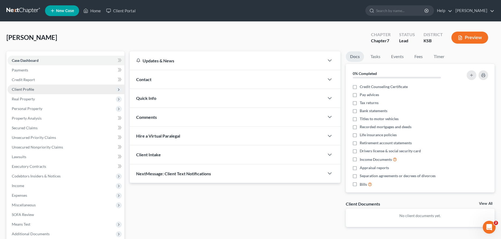
click at [25, 86] on span "Client Profile" at bounding box center [66, 90] width 117 height 10
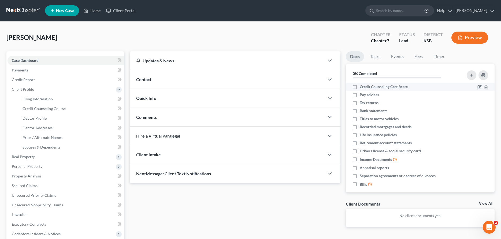
click at [360, 87] on label "Credit Counseling Certificate" at bounding box center [384, 86] width 48 height 5
click at [362, 87] on input "Credit Counseling Certificate" at bounding box center [363, 85] width 3 height 3
click at [360, 95] on label "Pay advices" at bounding box center [369, 94] width 19 height 5
click at [362, 95] on input "Pay advices" at bounding box center [363, 93] width 3 height 3
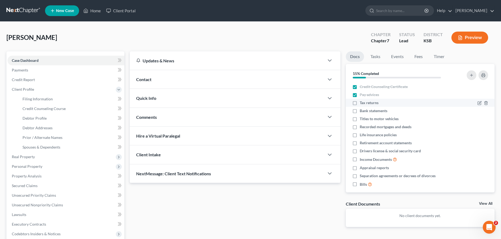
click at [360, 102] on label "Tax returns" at bounding box center [369, 102] width 19 height 5
click at [362, 102] on input "Tax returns" at bounding box center [363, 101] width 3 height 3
click at [360, 110] on label "Bank statements" at bounding box center [374, 110] width 28 height 5
click at [362, 110] on input "Bank statements" at bounding box center [363, 109] width 3 height 3
click at [360, 120] on label "Titles to motor vehicles" at bounding box center [379, 118] width 39 height 5
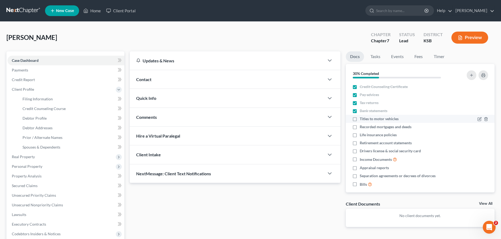
click at [362, 120] on input "Titles to motor vehicles" at bounding box center [363, 117] width 3 height 3
click at [360, 128] on label "Recorded mortgages and deeds" at bounding box center [386, 126] width 52 height 5
click at [362, 128] on input "Recorded mortgages and deeds" at bounding box center [363, 125] width 3 height 3
click at [360, 136] on label "Life insurance policies" at bounding box center [378, 134] width 37 height 5
click at [362, 136] on input "Life insurance policies" at bounding box center [363, 133] width 3 height 3
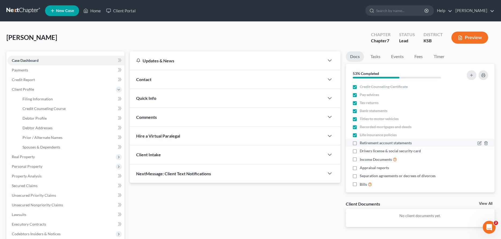
click at [360, 143] on label "Retirement account statements" at bounding box center [386, 143] width 52 height 5
click at [362, 143] on input "Retirement account statements" at bounding box center [363, 142] width 3 height 3
click at [360, 152] on label "Drivers license & social security card" at bounding box center [390, 151] width 61 height 5
click at [362, 152] on input "Drivers license & social security card" at bounding box center [363, 150] width 3 height 3
click at [360, 160] on label "Income Documents" at bounding box center [378, 160] width 37 height 6
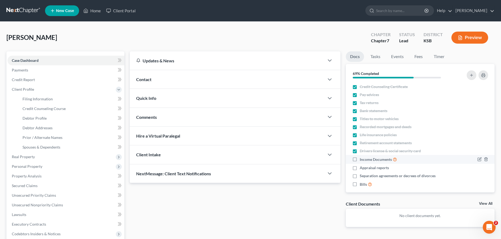
click at [362, 160] on input "Income Documents" at bounding box center [363, 158] width 3 height 3
click at [360, 169] on label "Appraisal reports" at bounding box center [374, 167] width 29 height 5
click at [362, 169] on input "Appraisal reports" at bounding box center [363, 166] width 3 height 3
click at [360, 176] on label "Separation agreements or decrees of divorces" at bounding box center [398, 176] width 76 height 5
click at [362, 176] on input "Separation agreements or decrees of divorces" at bounding box center [363, 175] width 3 height 3
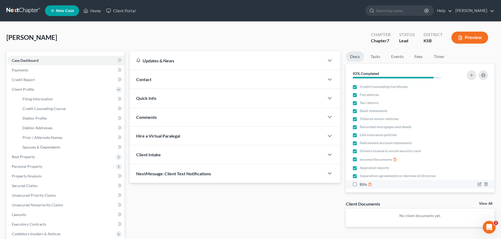
click at [360, 184] on label "Bills" at bounding box center [366, 185] width 12 height 6
click at [362, 184] on input "Bills" at bounding box center [363, 183] width 3 height 3
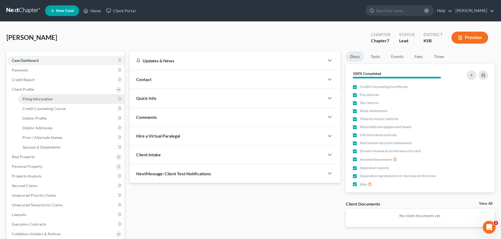
click at [44, 97] on span "Filing Information" at bounding box center [38, 99] width 30 height 5
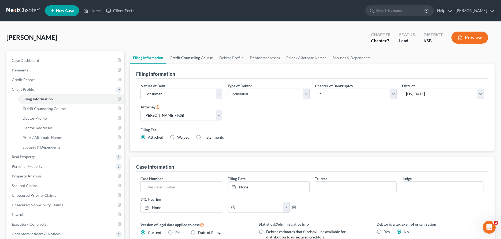
click at [176, 56] on link "Credit Counseling Course" at bounding box center [192, 57] width 50 height 13
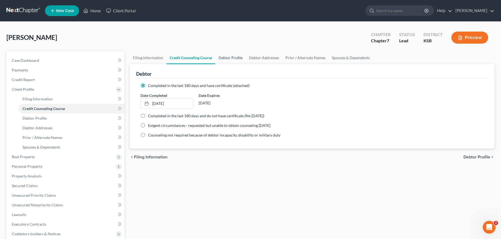
click at [222, 56] on link "Debtor Profile" at bounding box center [230, 57] width 31 height 13
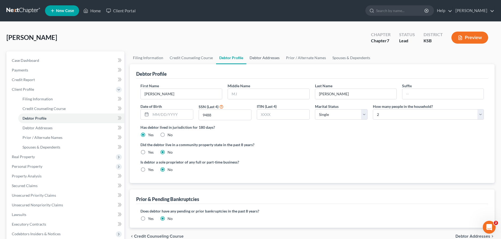
click at [266, 57] on link "Debtor Addresses" at bounding box center [264, 57] width 36 height 13
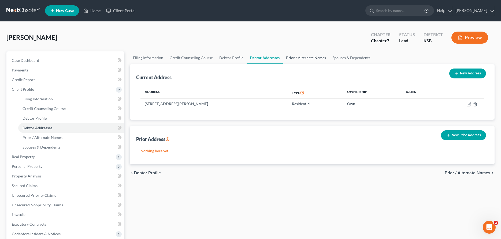
click at [298, 59] on link "Prior / Alternate Names" at bounding box center [306, 57] width 46 height 13
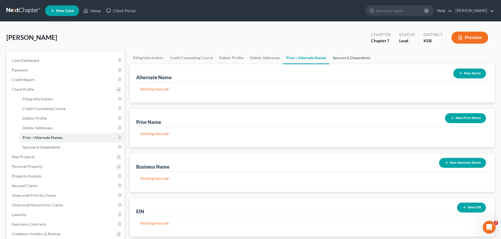
click at [338, 58] on link "Spouses & Dependents" at bounding box center [352, 57] width 44 height 13
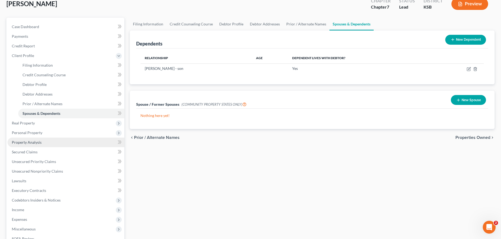
scroll to position [55, 0]
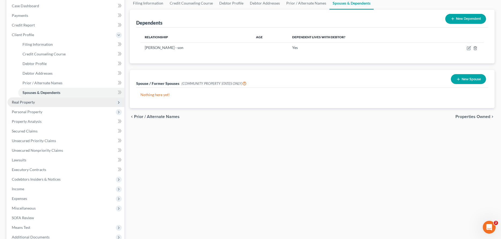
click at [21, 102] on span "Real Property" at bounding box center [23, 102] width 23 height 5
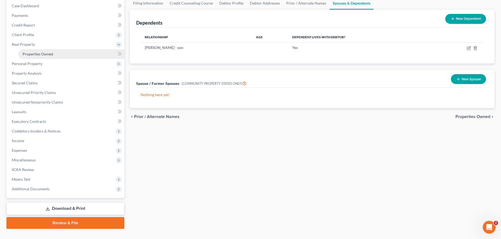
click at [27, 54] on span "Properties Owned" at bounding box center [38, 54] width 31 height 5
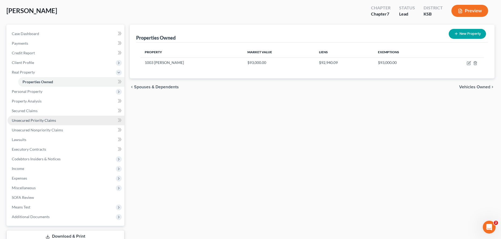
scroll to position [64, 0]
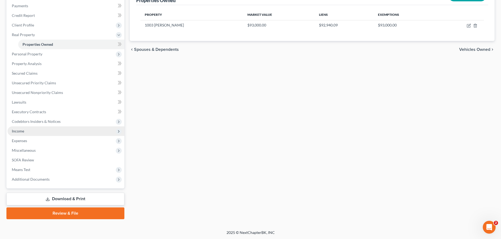
click at [18, 134] on span "Income" at bounding box center [66, 132] width 117 height 10
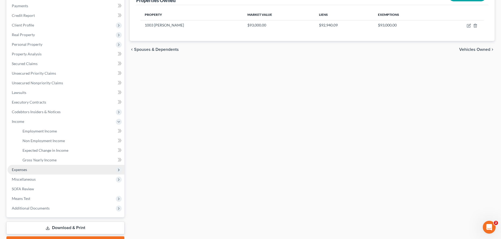
click at [20, 169] on span "Expenses" at bounding box center [19, 170] width 15 height 5
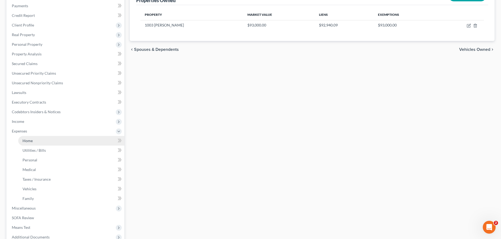
click at [29, 138] on link "Home" at bounding box center [71, 141] width 106 height 10
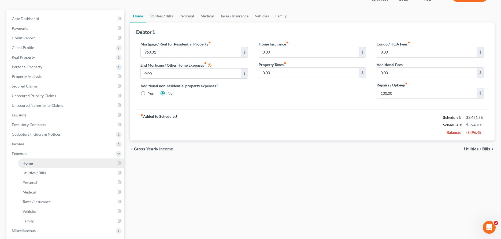
scroll to position [82, 0]
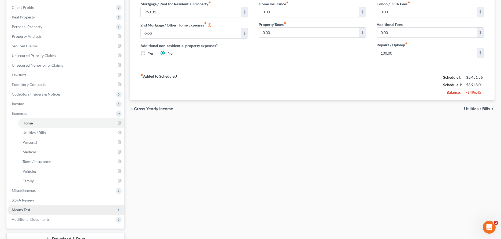
click at [29, 210] on span "Means Test" at bounding box center [21, 210] width 19 height 5
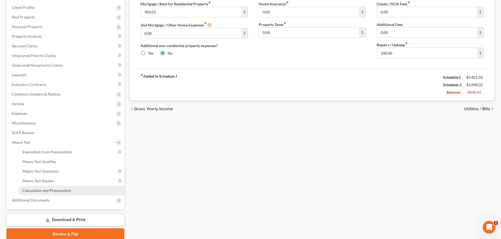
click at [39, 190] on span "Calculation and Presumption" at bounding box center [47, 191] width 49 height 5
